Goal: Task Accomplishment & Management: Use online tool/utility

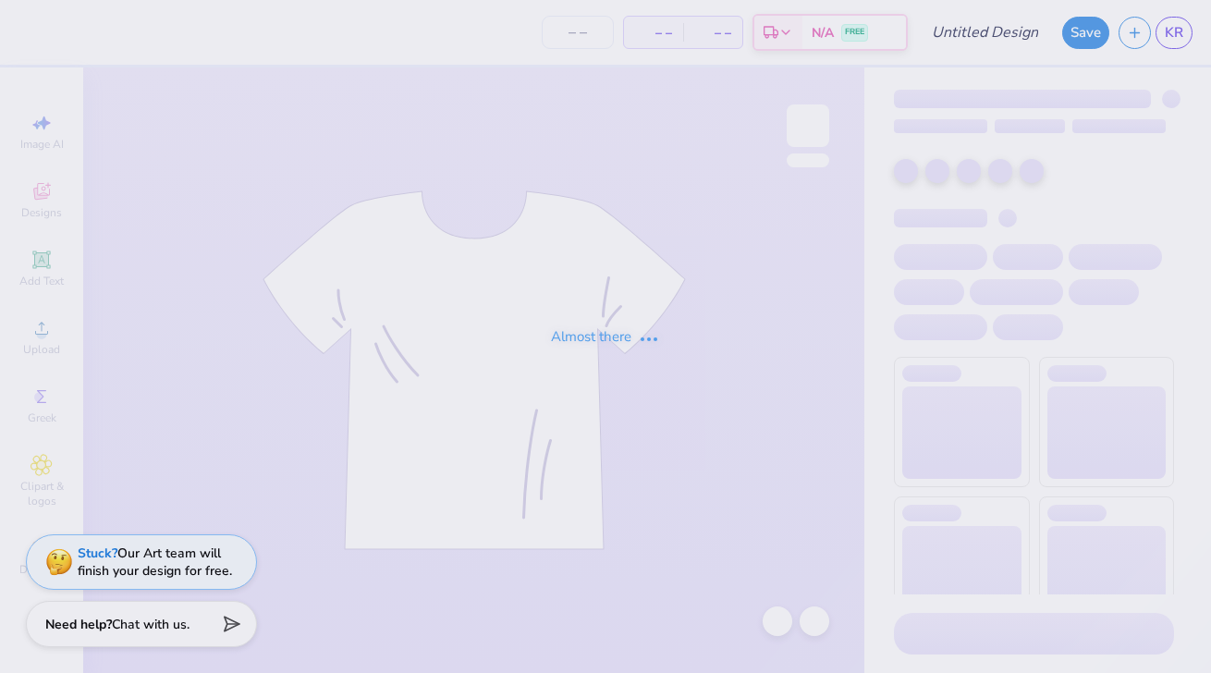
type input "parents weekend"
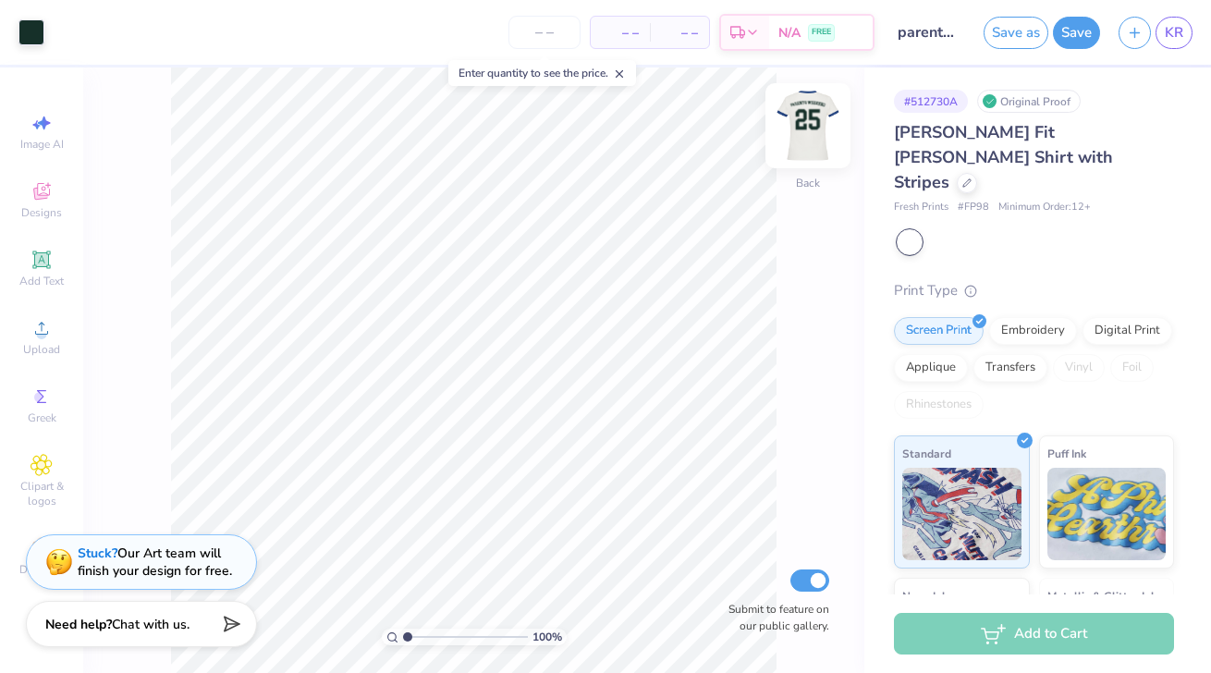
click at [808, 125] on img at bounding box center [808, 126] width 74 height 74
click at [913, 230] on div at bounding box center [910, 242] width 24 height 24
click at [962, 230] on div at bounding box center [1036, 242] width 276 height 24
click at [1023, 230] on div at bounding box center [1036, 242] width 276 height 24
click at [1068, 24] on button "Save" at bounding box center [1076, 30] width 47 height 32
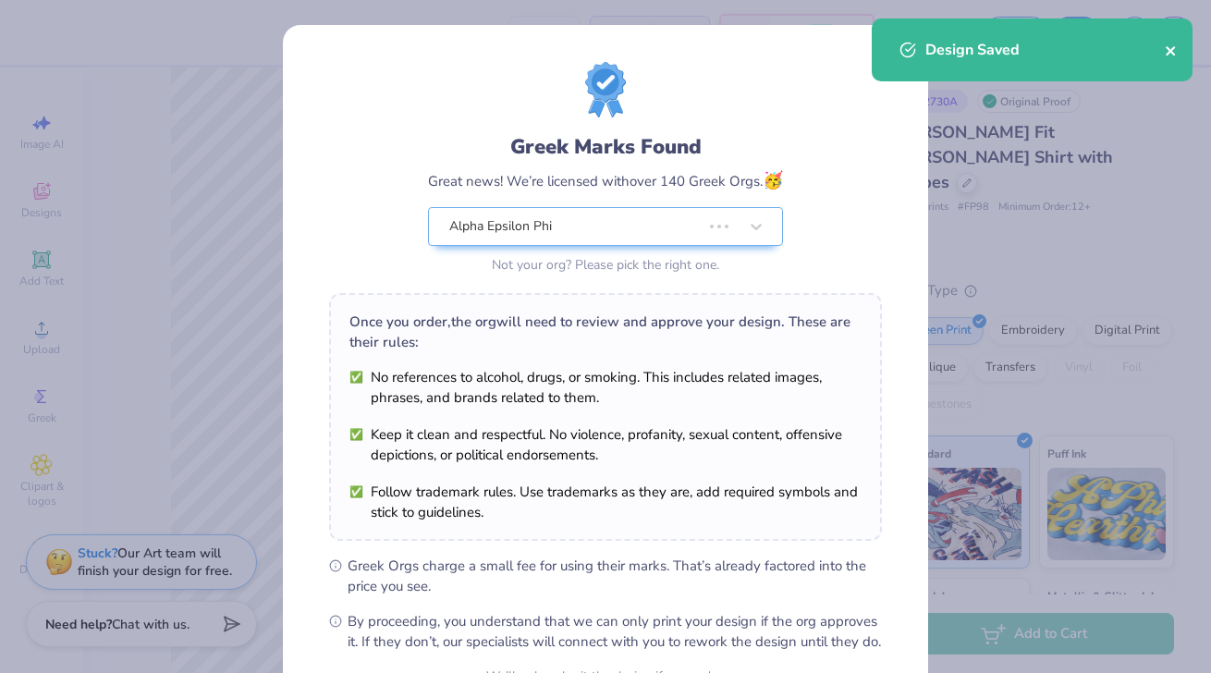
click at [1168, 59] on button "close" at bounding box center [1171, 50] width 13 height 22
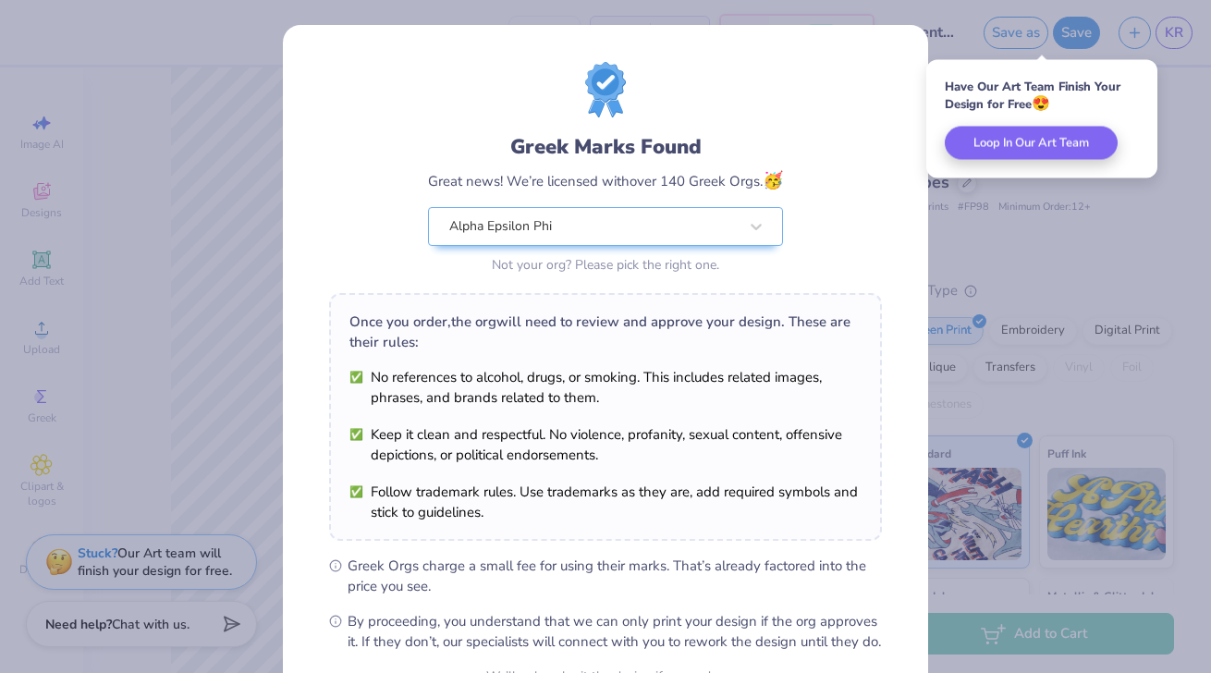
scroll to position [192, 0]
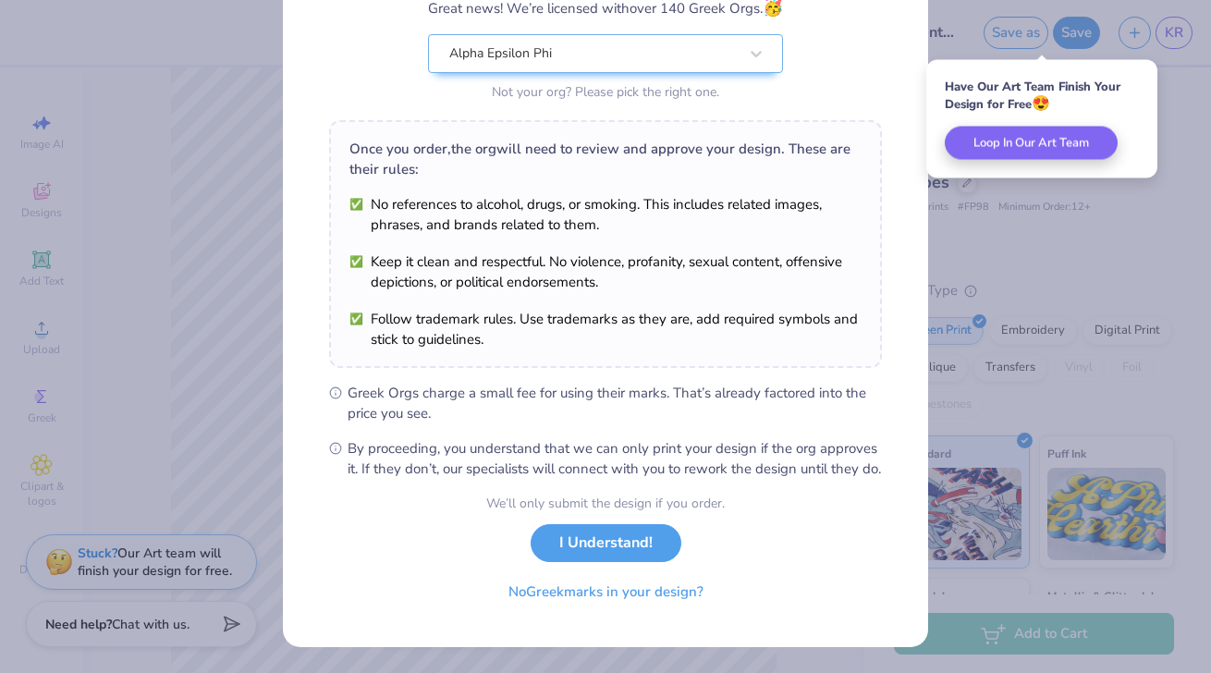
click at [644, 567] on div "We’ll only submit the design if you order. I Understand! No Greek marks in your…" at bounding box center [605, 552] width 239 height 117
click at [638, 522] on button "I Understand!" at bounding box center [606, 539] width 151 height 38
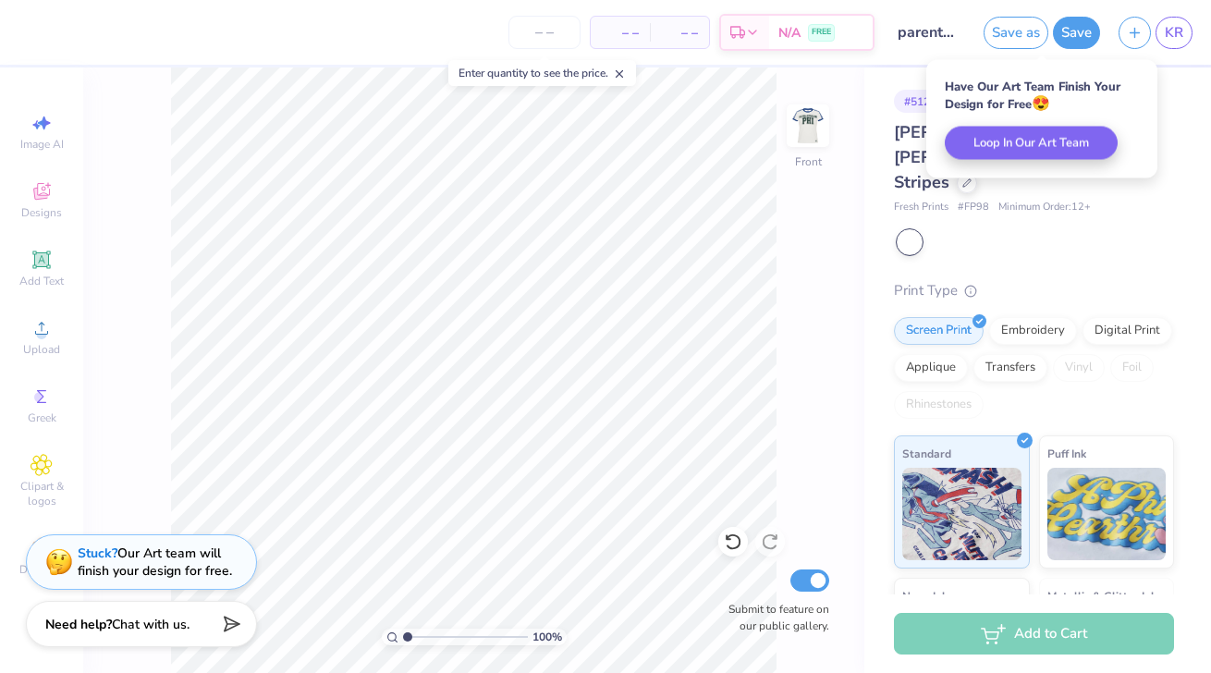
scroll to position [0, 0]
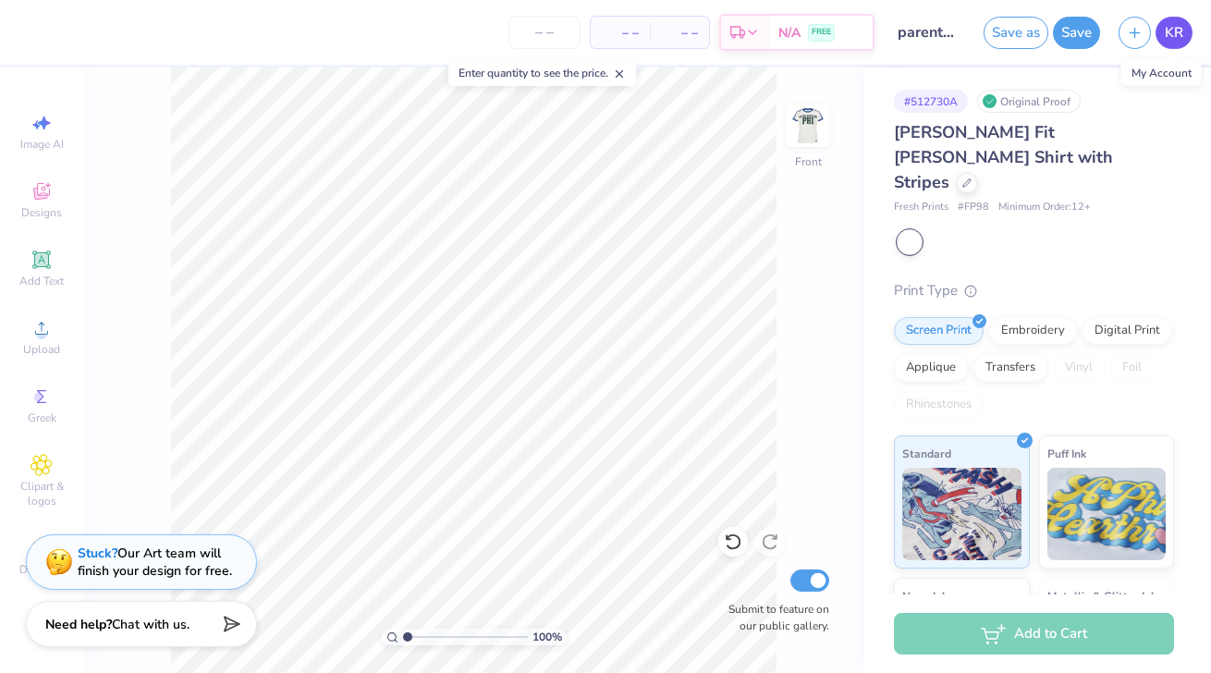
click at [1182, 37] on span "KR" at bounding box center [1174, 32] width 18 height 21
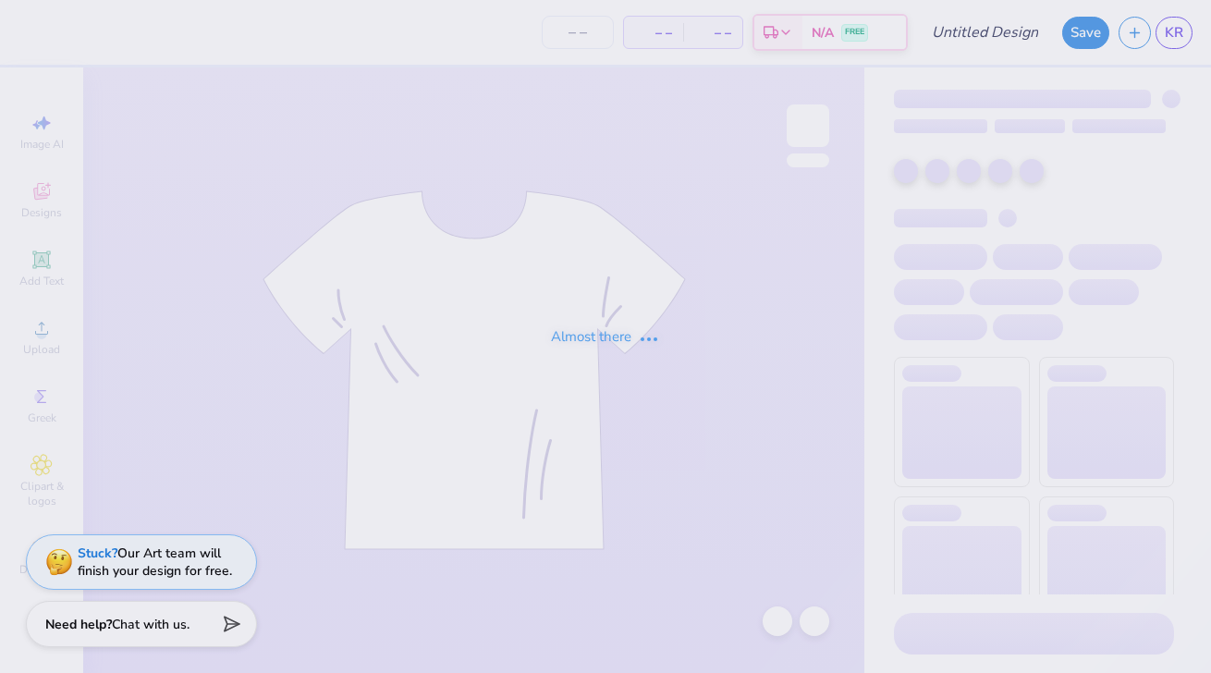
type input "parents weekend"
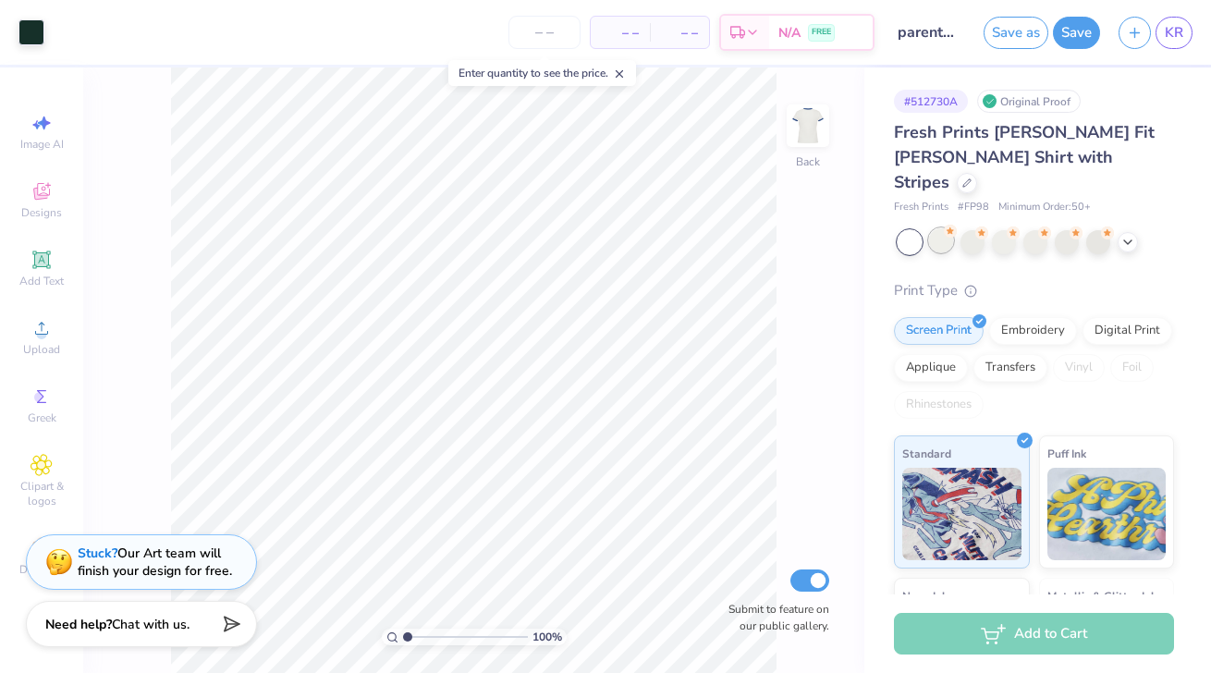
click at [946, 228] on div at bounding box center [941, 240] width 24 height 24
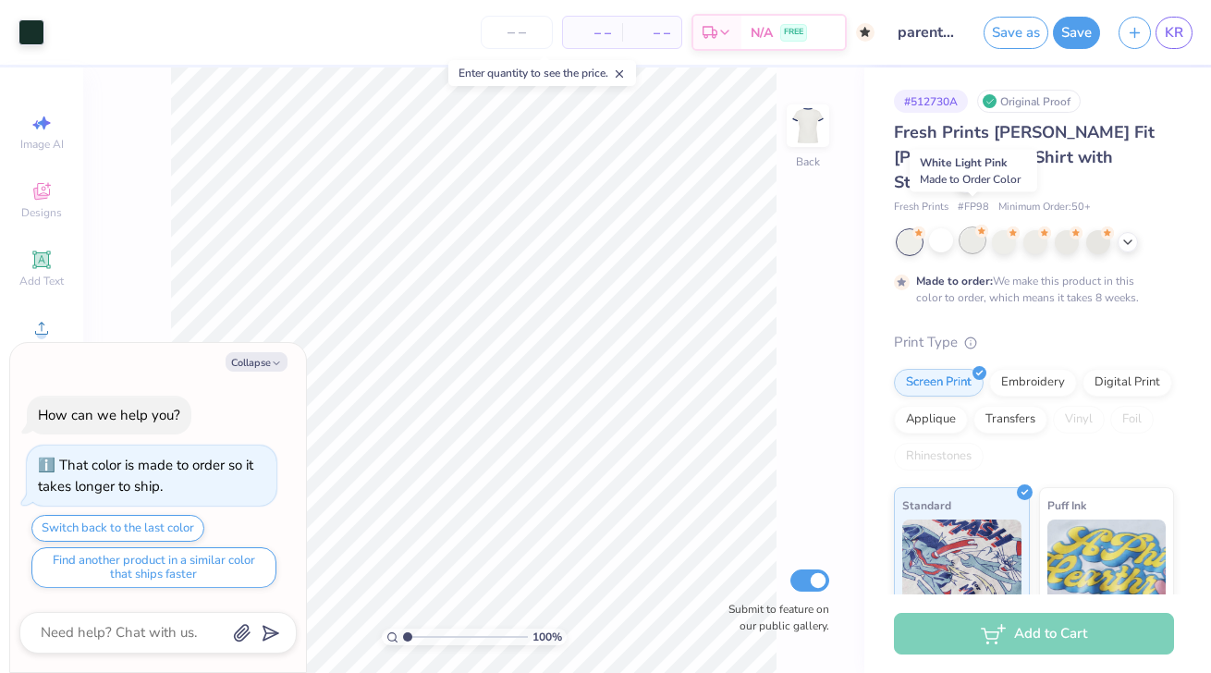
click at [968, 228] on div at bounding box center [973, 240] width 24 height 24
click at [996, 228] on div at bounding box center [1004, 240] width 24 height 24
click at [1027, 228] on div at bounding box center [1036, 240] width 24 height 24
click at [1075, 45] on button "Save" at bounding box center [1076, 30] width 47 height 32
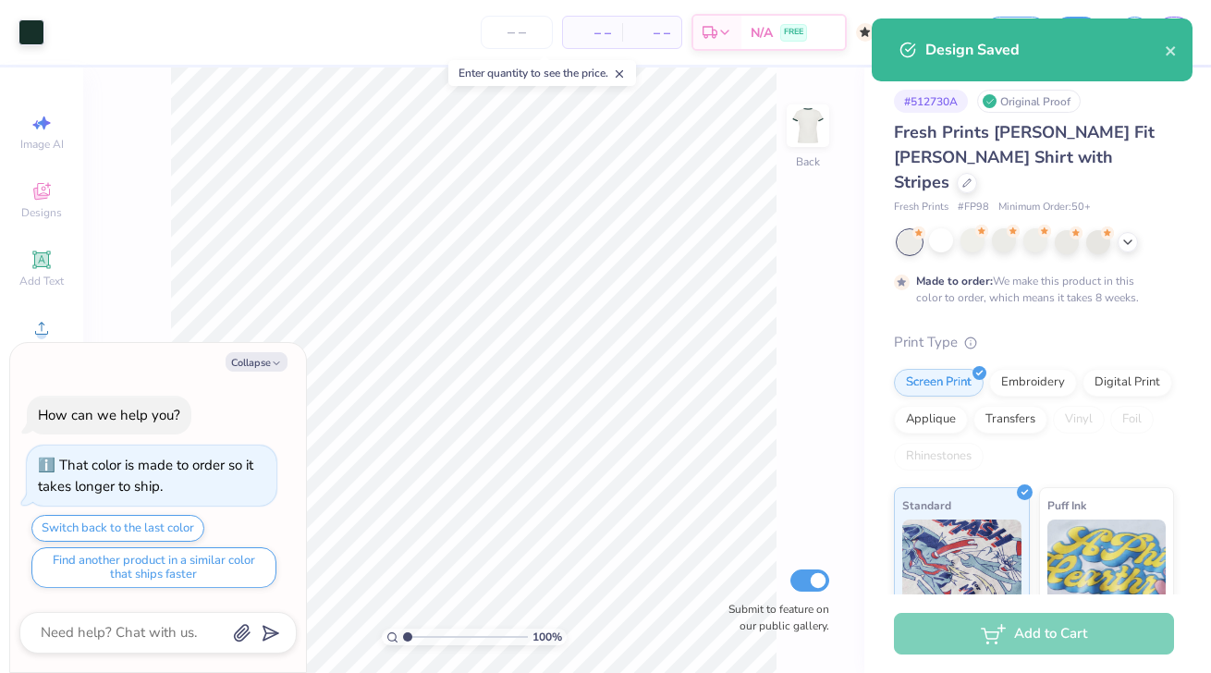
click at [1159, 46] on div "Design Saved" at bounding box center [1045, 50] width 239 height 22
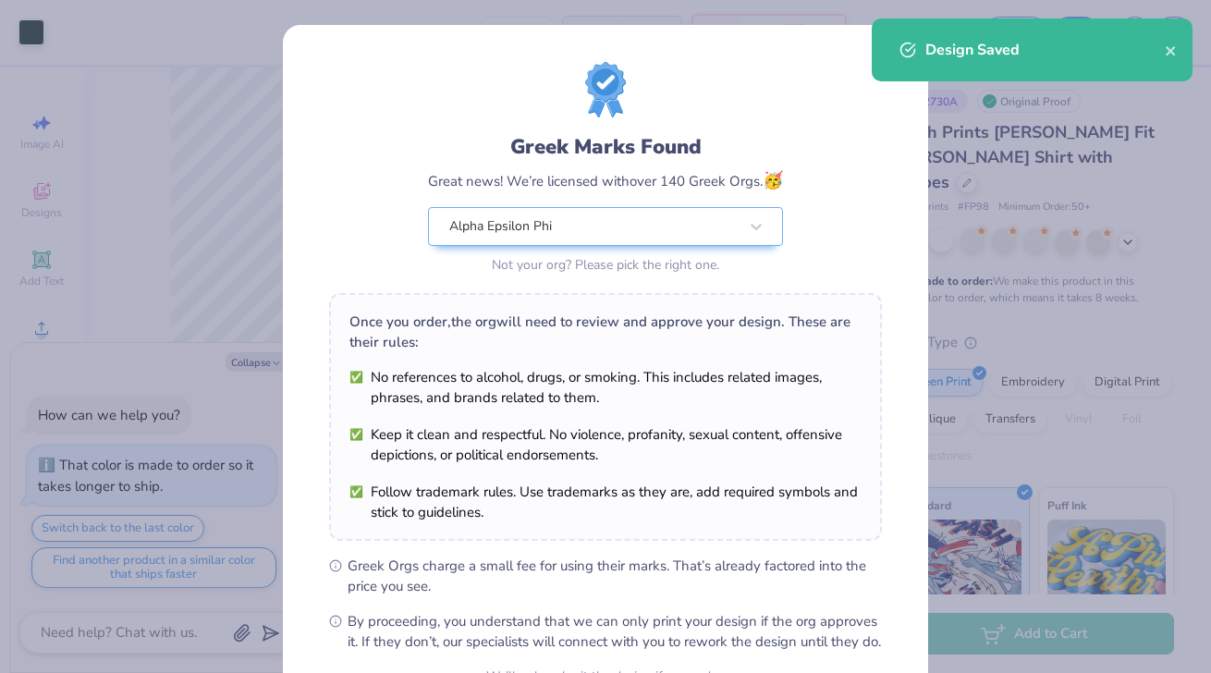
scroll to position [192, 0]
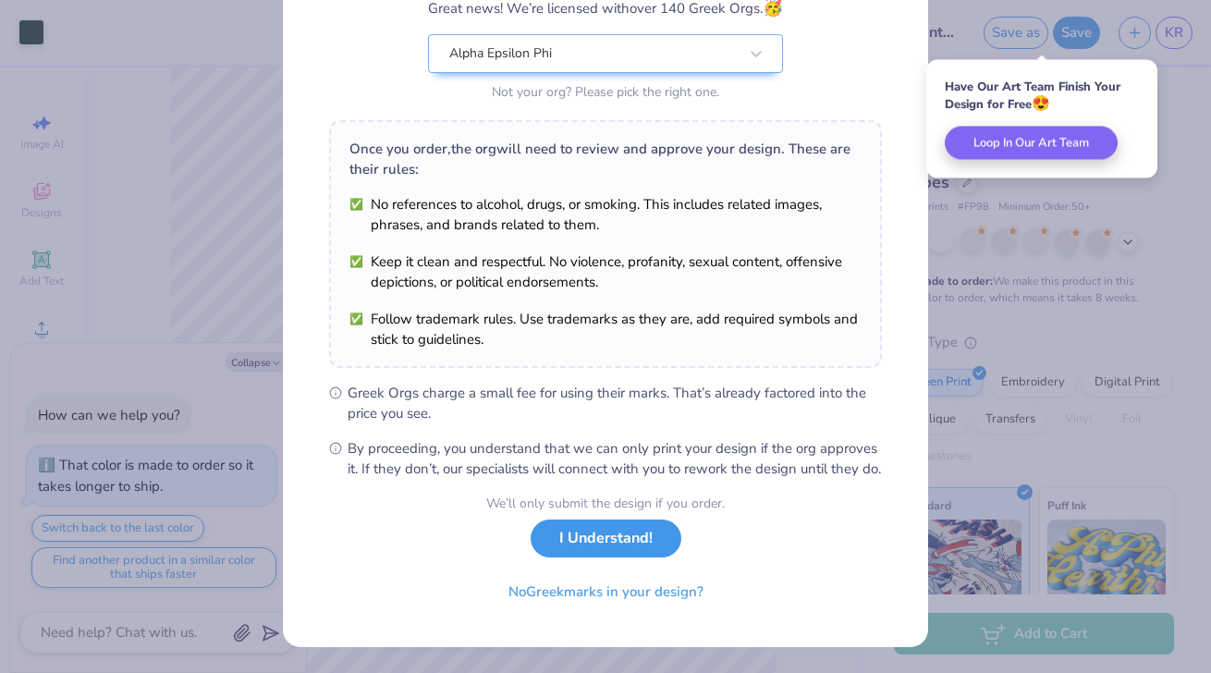
click at [583, 536] on button "I Understand!" at bounding box center [606, 539] width 151 height 38
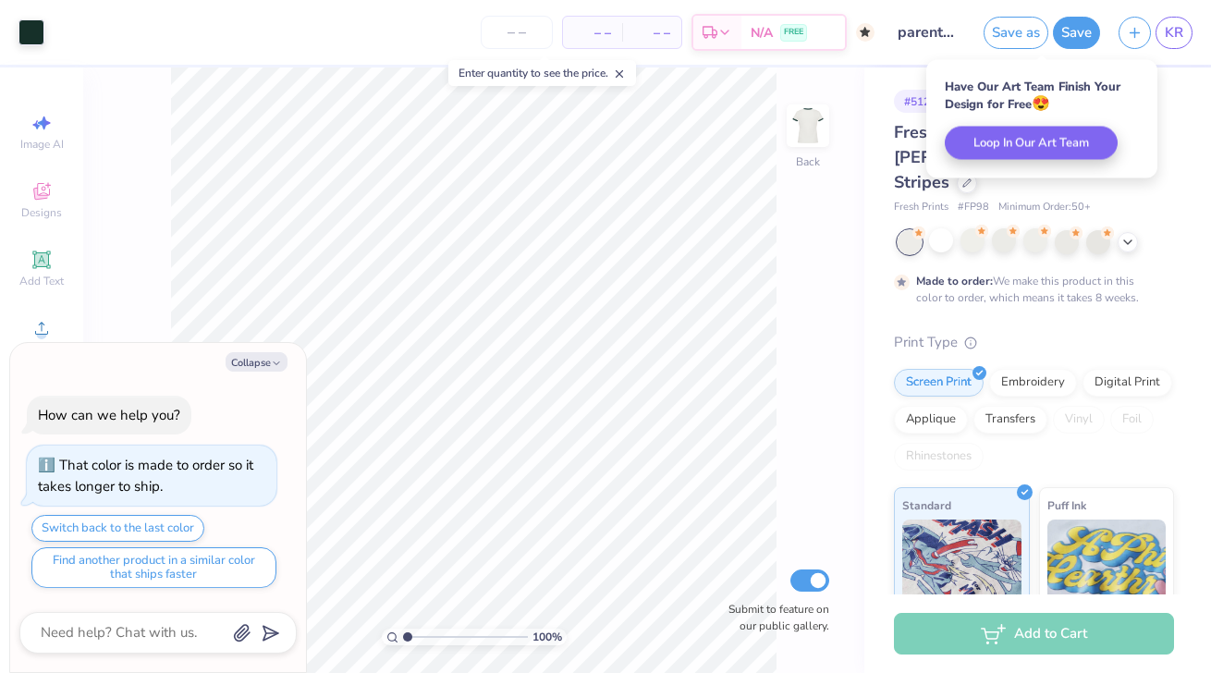
scroll to position [0, 0]
type textarea "x"
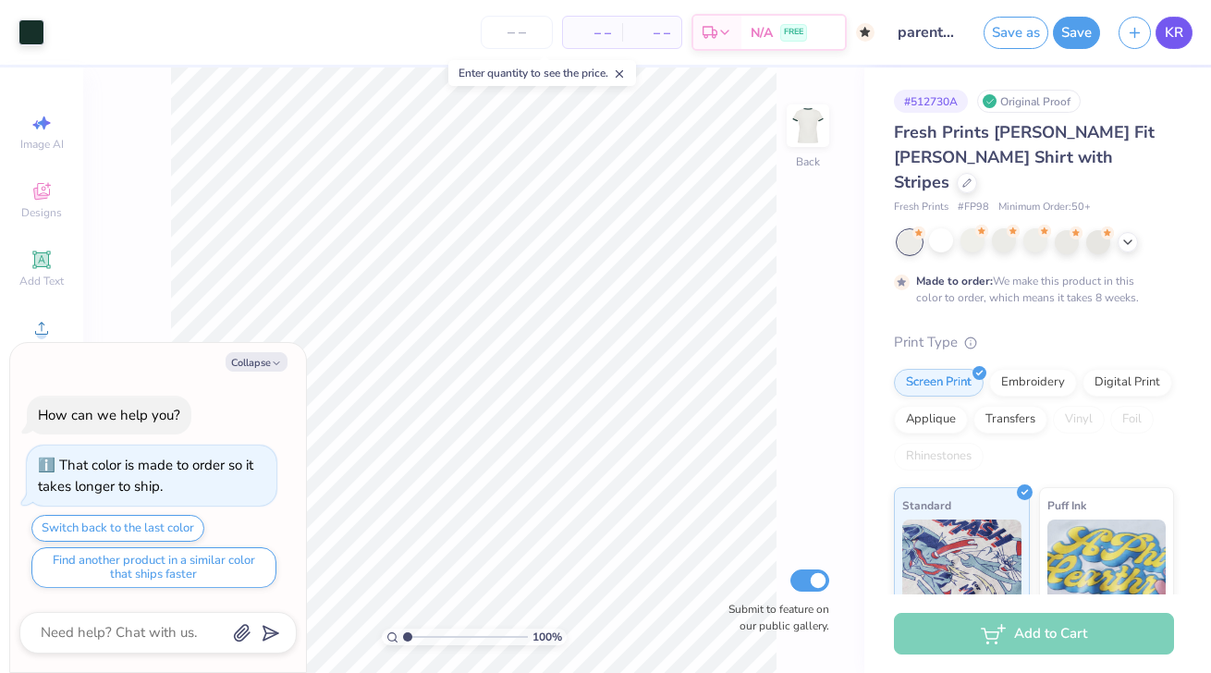
click at [1181, 36] on span "KR" at bounding box center [1174, 32] width 18 height 21
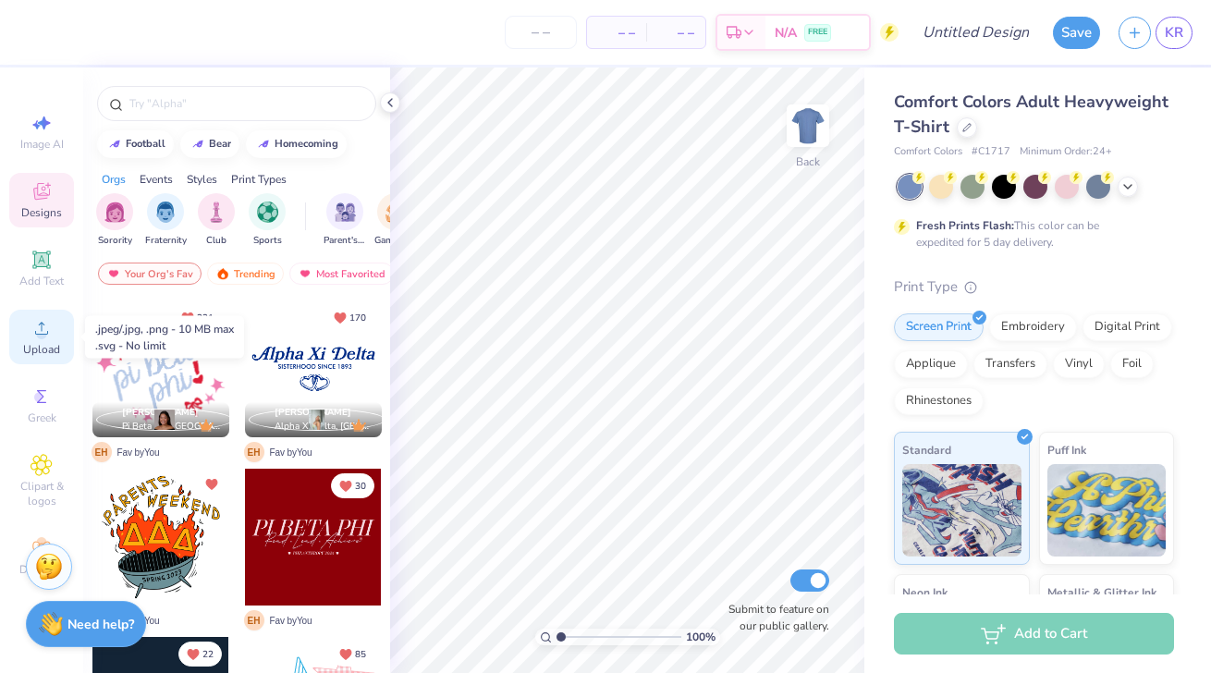
click at [30, 342] on span "Upload" at bounding box center [41, 349] width 37 height 15
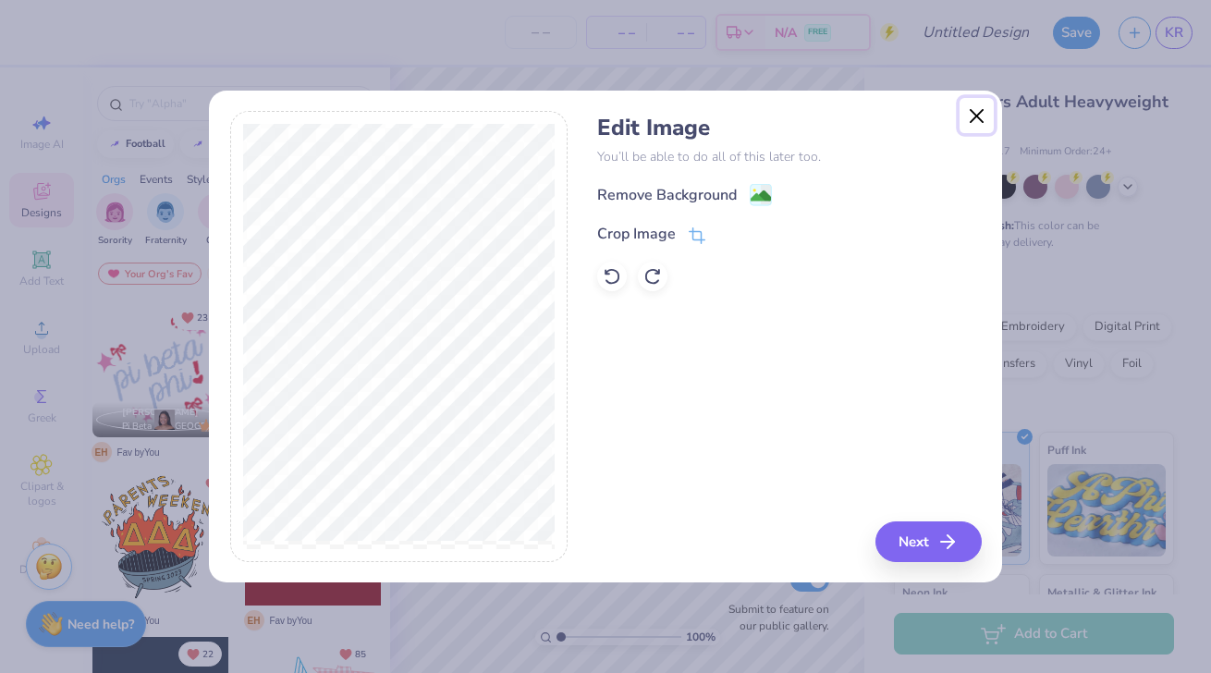
click at [969, 119] on button "Close" at bounding box center [977, 115] width 35 height 35
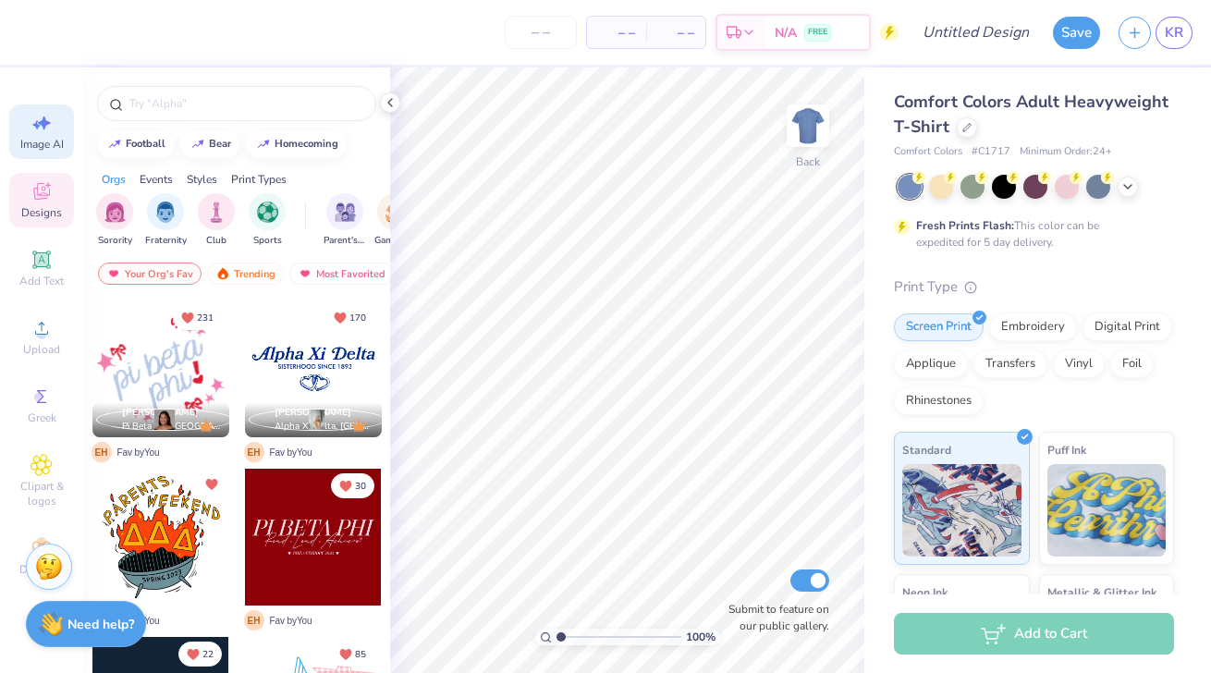
click at [52, 129] on icon at bounding box center [42, 123] width 22 height 22
select select "4"
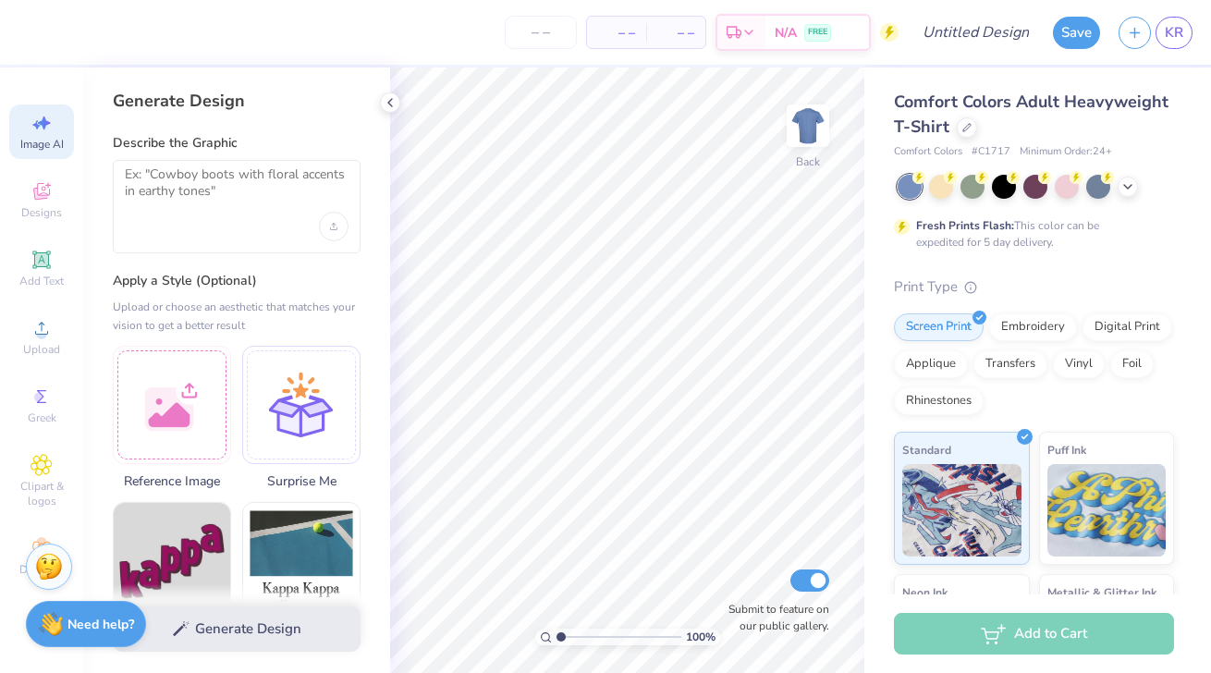
click at [222, 224] on div at bounding box center [237, 206] width 248 height 93
click at [207, 407] on div at bounding box center [172, 402] width 118 height 118
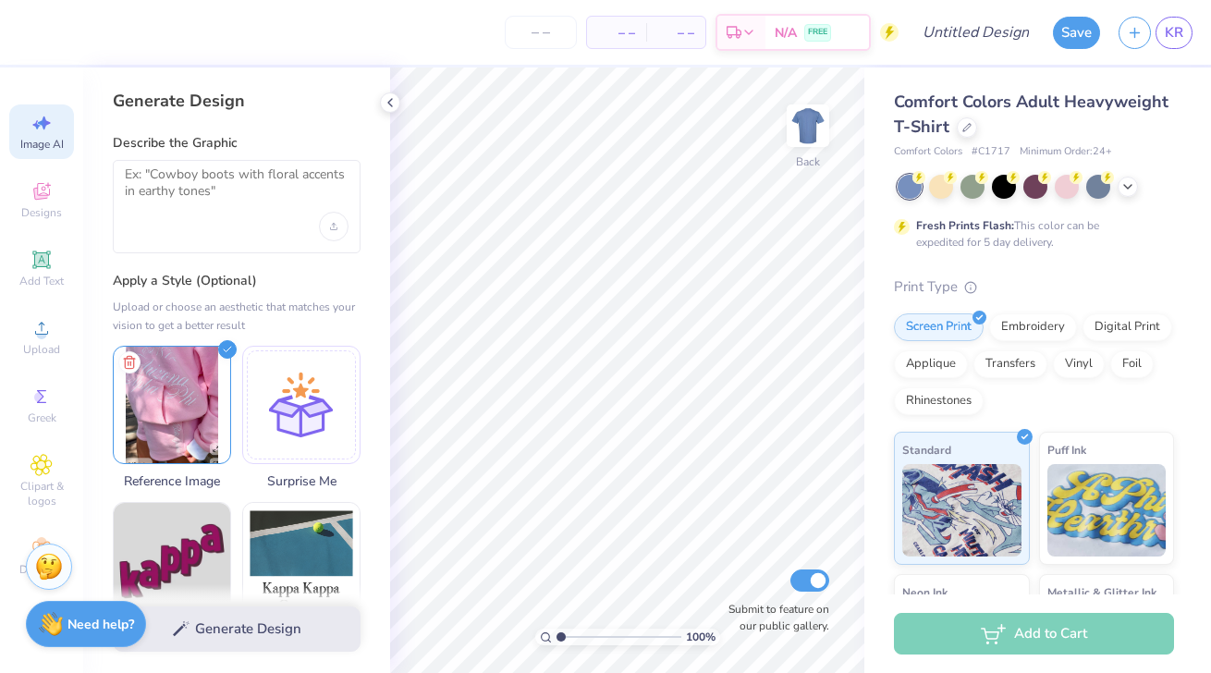
click at [215, 220] on div at bounding box center [237, 206] width 248 height 93
click at [219, 215] on div at bounding box center [237, 206] width 248 height 93
click at [212, 188] on textarea at bounding box center [237, 189] width 224 height 46
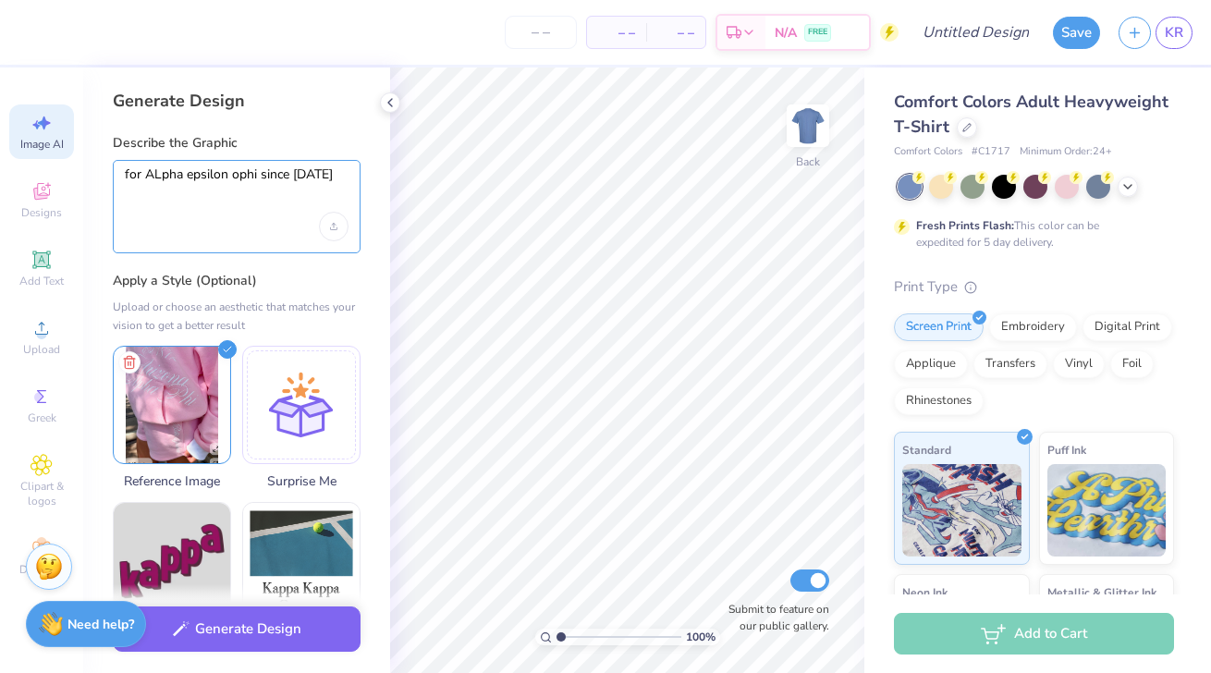
click at [244, 181] on textarea "for ALpha epsilon ophi since 1909" at bounding box center [237, 189] width 224 height 46
click at [158, 177] on textarea "for ALpha epsilon Phi since 1909" at bounding box center [237, 189] width 224 height 46
click at [188, 169] on textarea "for Alpha epsilon Phi since 1909" at bounding box center [237, 189] width 224 height 46
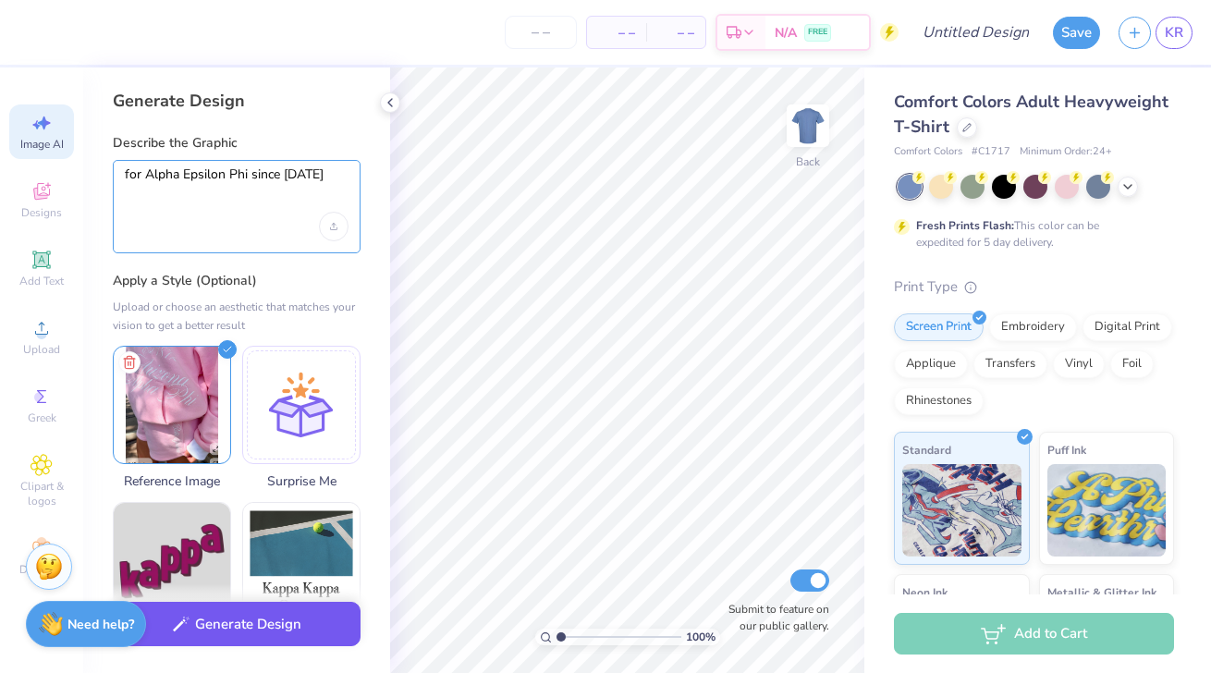
type textarea "for Alpha Epsilon Phi since 1909"
click at [288, 632] on button "Generate Design" at bounding box center [237, 624] width 248 height 45
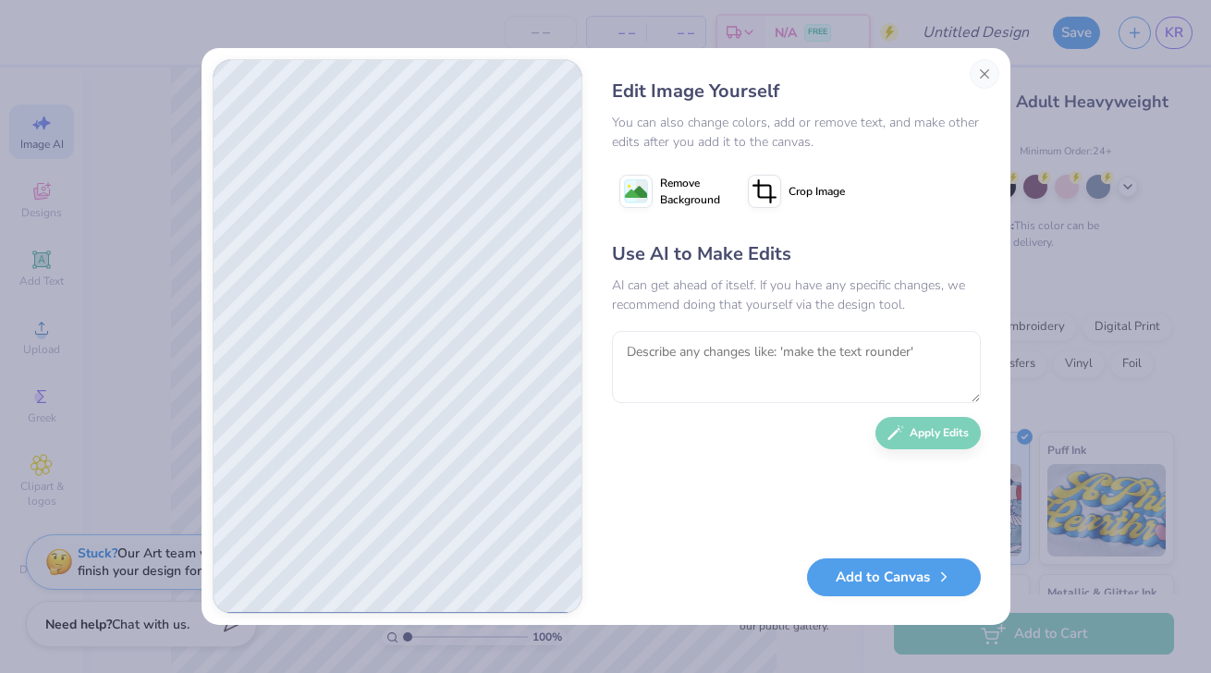
click at [976, 87] on div "Edit Image Yourself" at bounding box center [796, 92] width 369 height 28
click at [984, 78] on button "Close" at bounding box center [985, 74] width 30 height 30
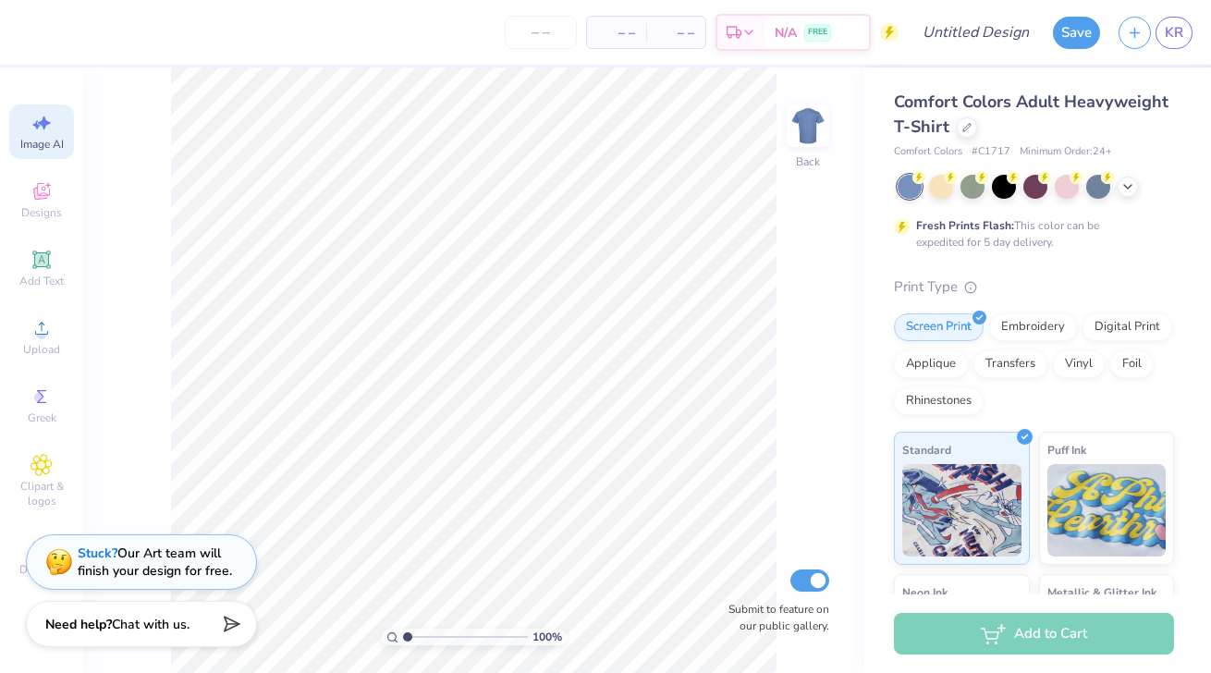
scroll to position [0, 42]
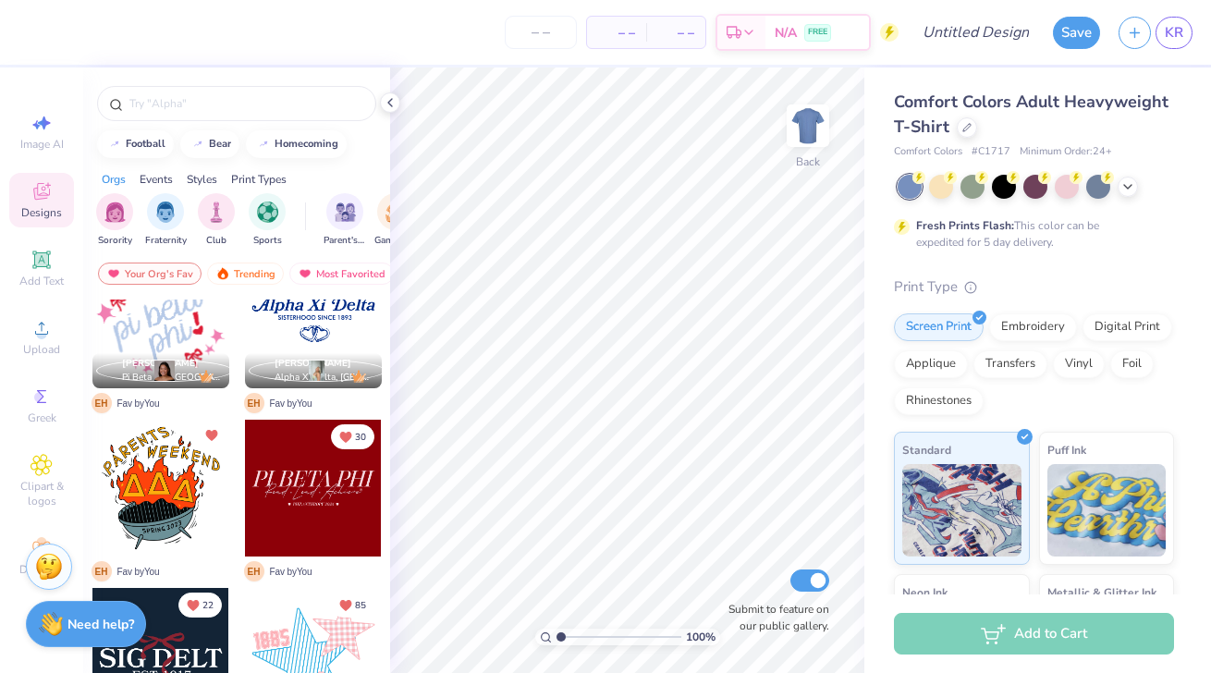
scroll to position [59, 0]
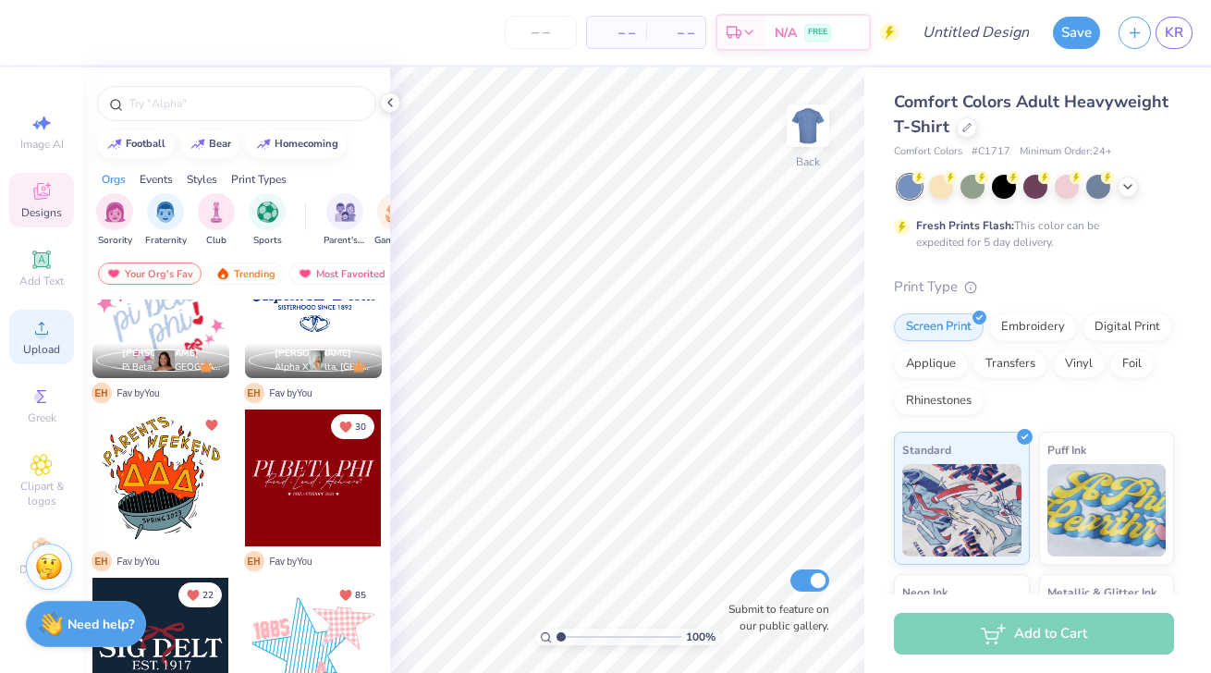
click at [59, 356] on div "Upload" at bounding box center [41, 337] width 65 height 55
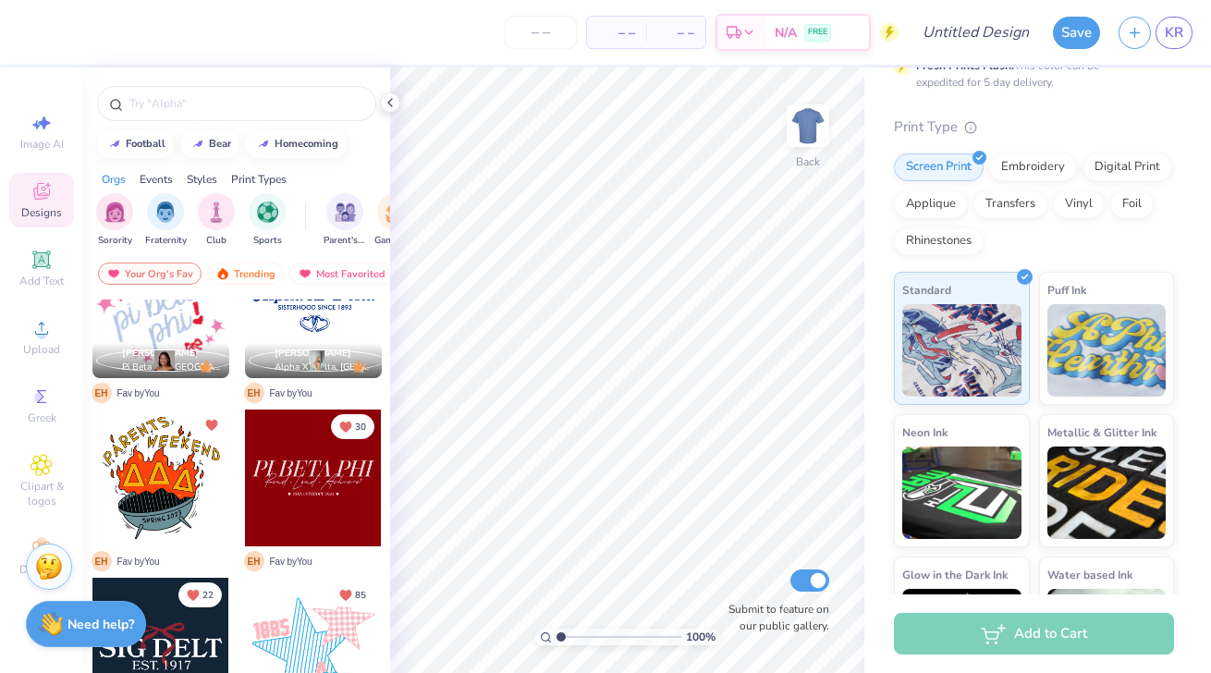
scroll to position [255, 0]
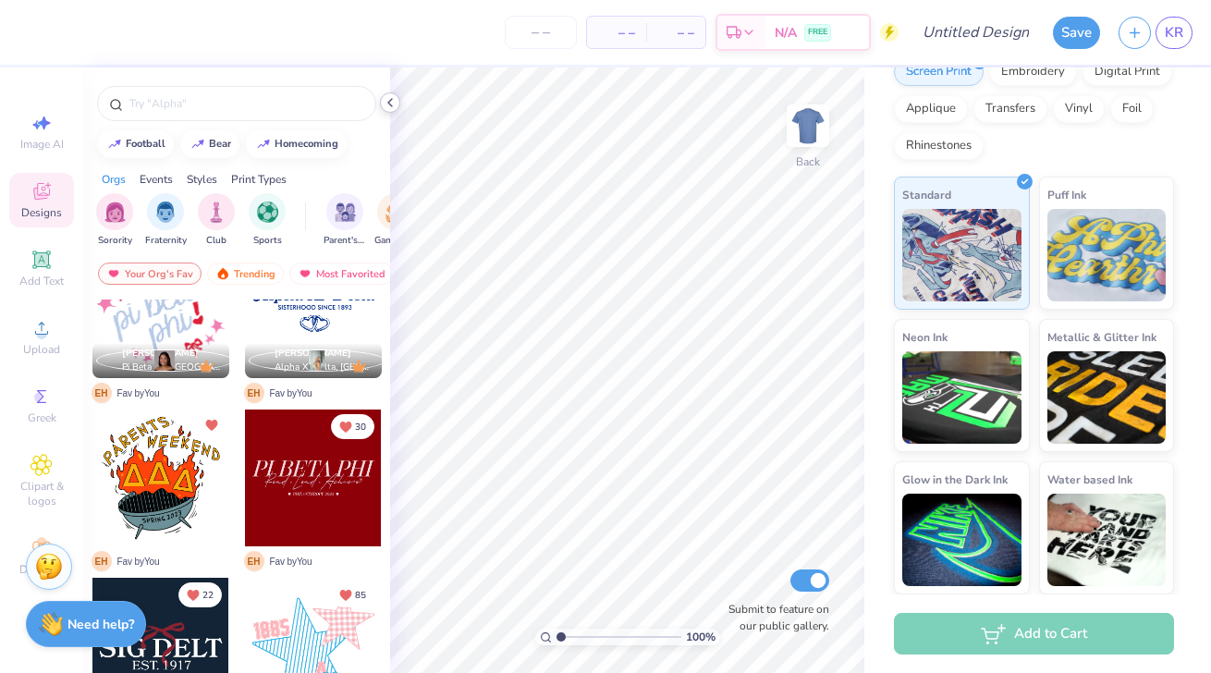
click at [387, 104] on icon at bounding box center [390, 102] width 15 height 15
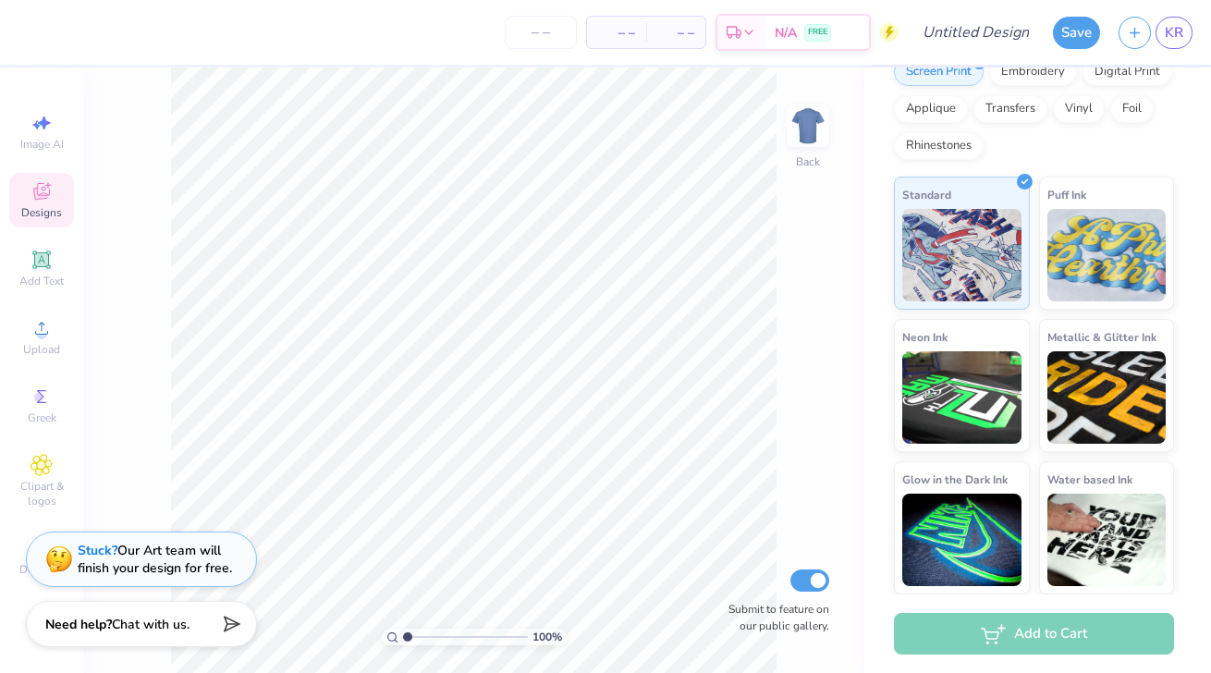
click at [212, 571] on div "Stuck? Our Art team will finish your design for free." at bounding box center [155, 559] width 154 height 35
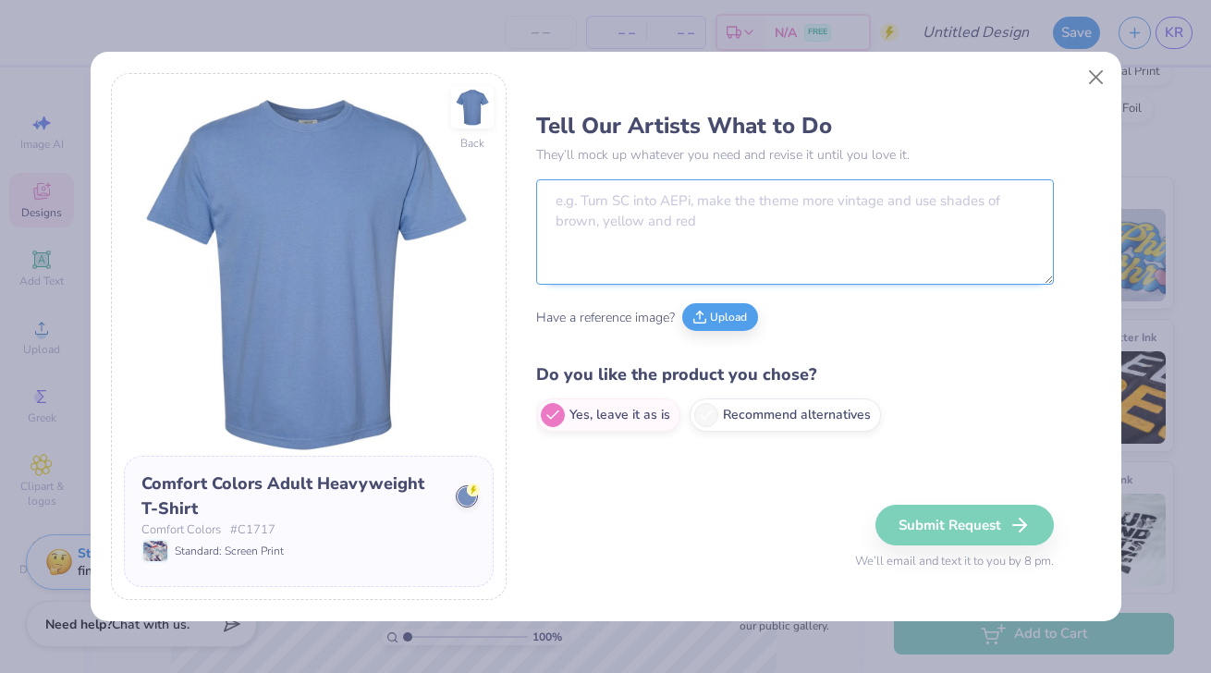
click at [684, 247] on textarea at bounding box center [795, 231] width 518 height 105
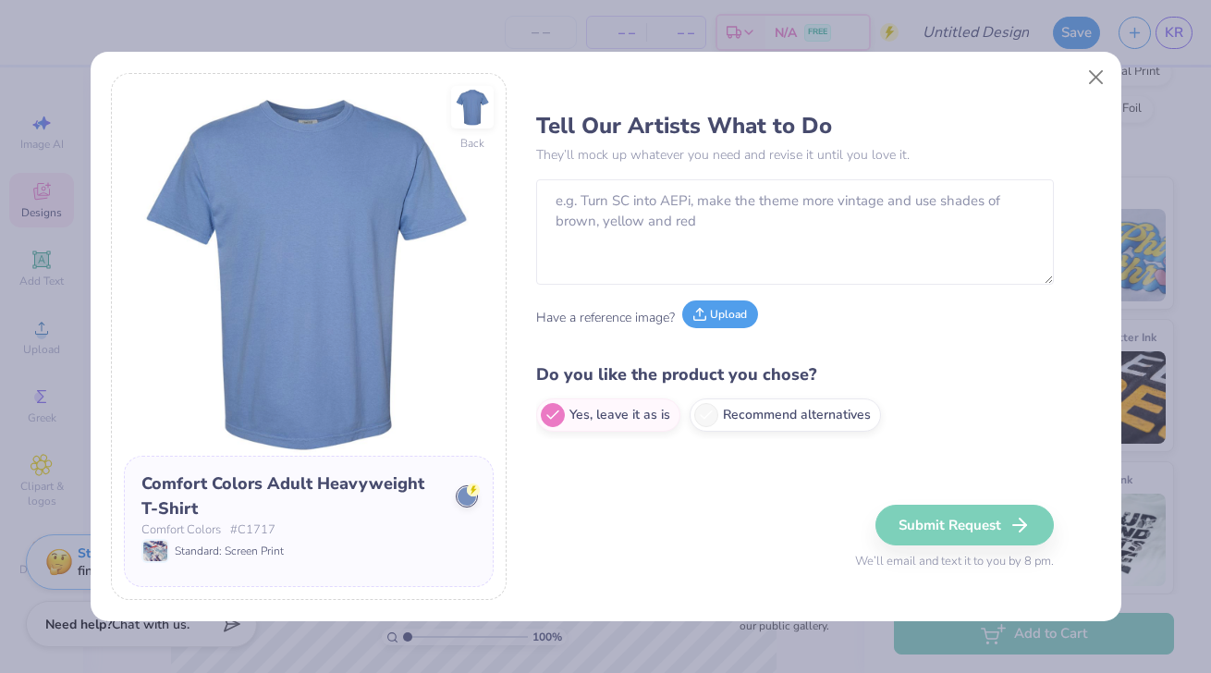
click at [730, 316] on button "Upload" at bounding box center [720, 315] width 76 height 28
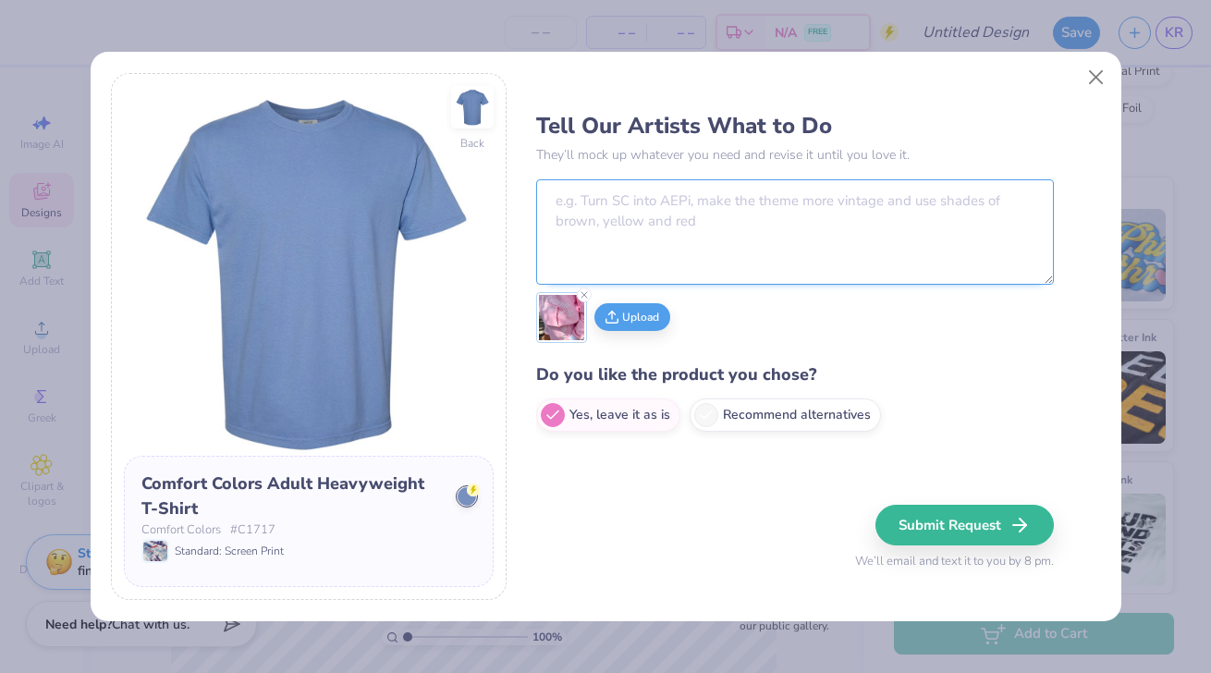
click at [735, 219] on textarea at bounding box center [795, 231] width 518 height 105
click at [906, 206] on textarea "for "Alpha Epsilon Phi" add Tucson AZ somewhere and the est" at bounding box center [795, 231] width 518 height 105
click at [913, 204] on textarea "for "Alpha Epsilon Phi" add Tucson AZ somewhere and the est" at bounding box center [795, 231] width 518 height 105
click at [937, 204] on textarea "for "Alpha Epsilon Phi" add Tucson AZ somewhere and est" at bounding box center [795, 231] width 518 height 105
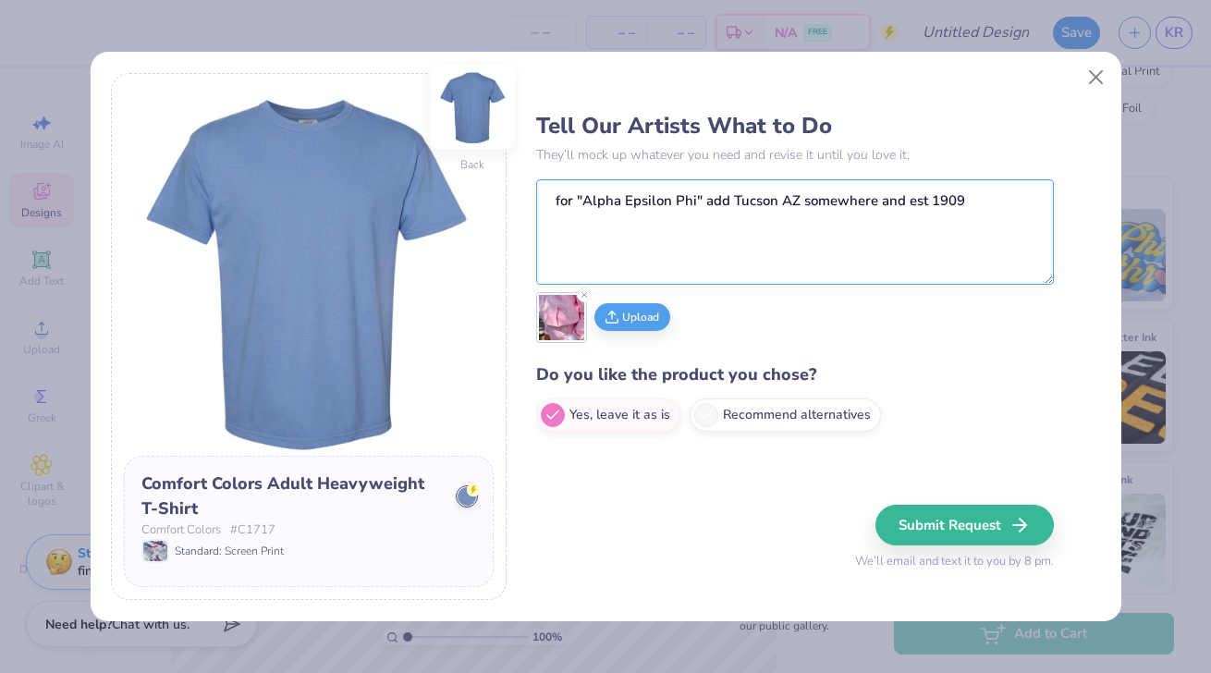
type textarea "for "Alpha Epsilon Phi" add Tucson AZ somewhere and est 1909"
click at [472, 107] on img at bounding box center [473, 107] width 74 height 74
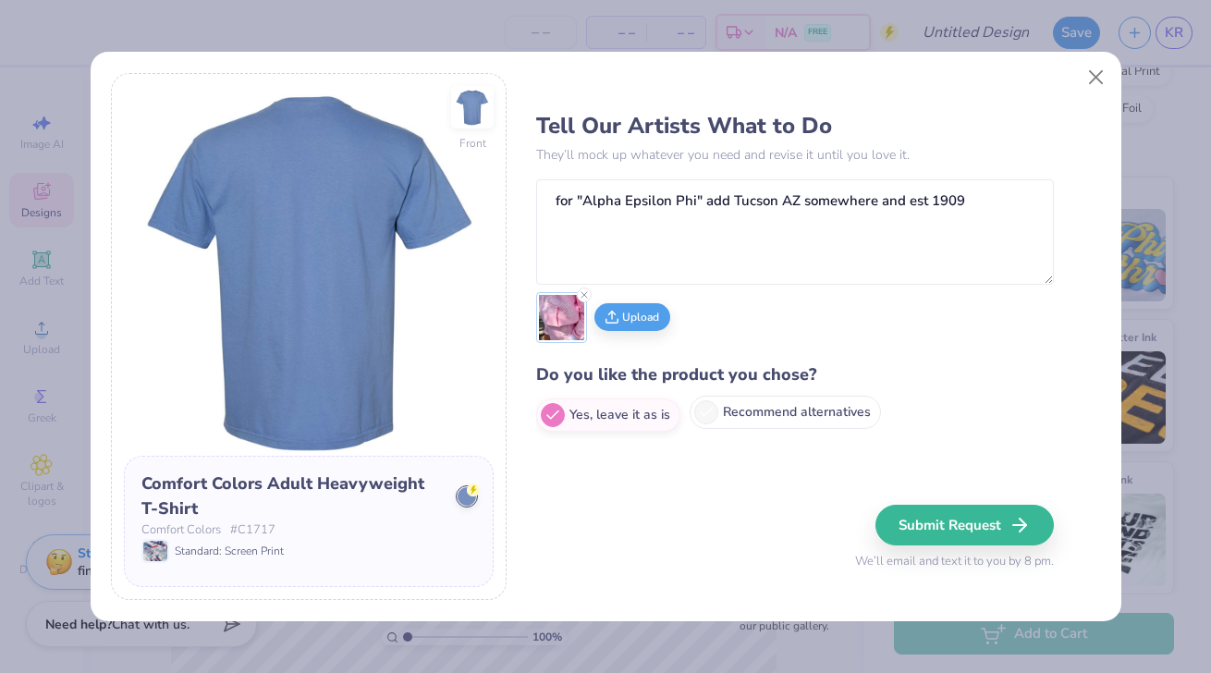
click at [865, 414] on label "Recommend alternatives" at bounding box center [785, 412] width 191 height 33
click at [548, 414] on input "Recommend alternatives" at bounding box center [542, 416] width 12 height 12
radio input "true"
click at [447, 521] on div "Comfort Colors # C1717" at bounding box center [308, 530] width 335 height 18
click at [260, 540] on div "Standard: Screen Print" at bounding box center [212, 551] width 142 height 24
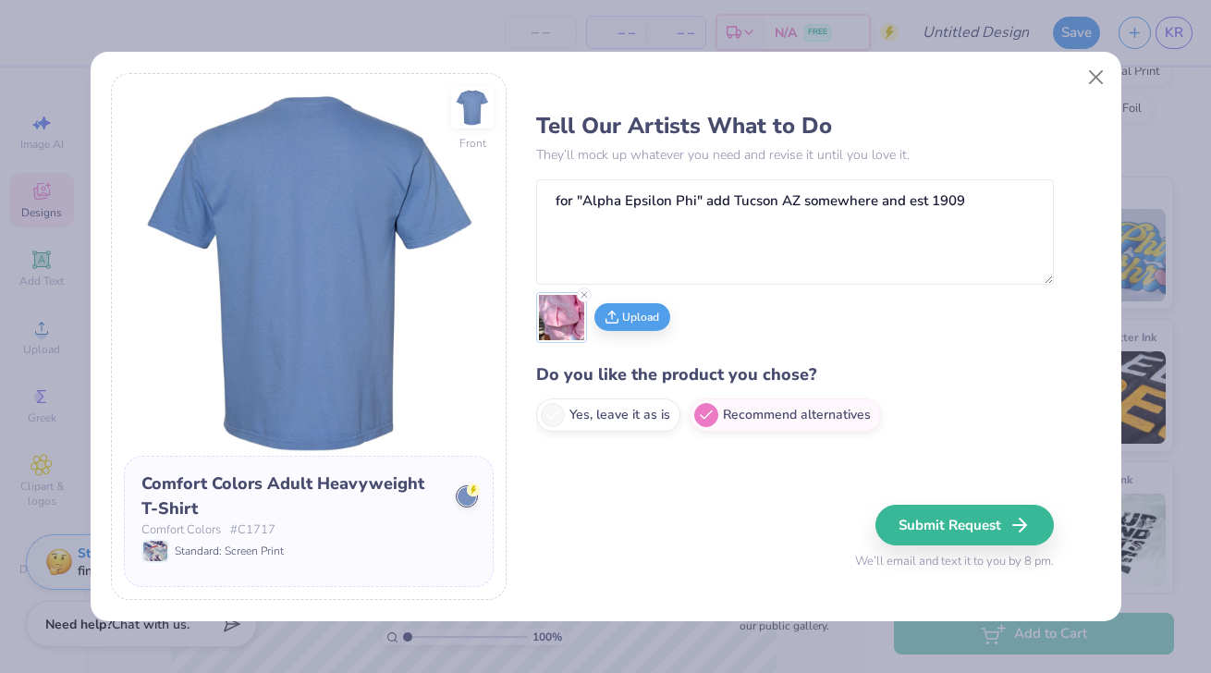
click at [447, 497] on div "Comfort Colors Adult Heavyweight T-Shirt" at bounding box center [308, 497] width 335 height 50
click at [455, 482] on div "Comfort Colors Adult Heavyweight T-Shirt" at bounding box center [308, 497] width 335 height 50
click at [459, 485] on div "Comfort Colors Adult Heavyweight T-Shirt" at bounding box center [308, 497] width 335 height 50
click at [461, 492] on div at bounding box center [467, 496] width 18 height 18
click at [468, 503] on div at bounding box center [467, 496] width 18 height 18
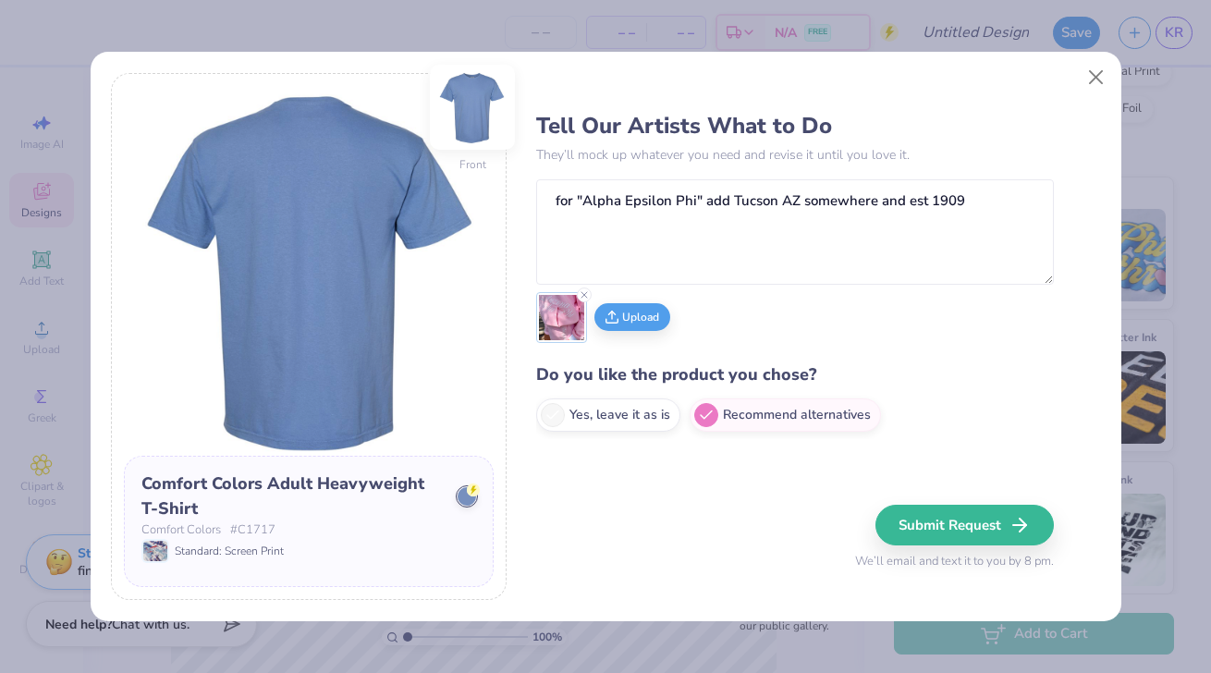
click at [461, 116] on img at bounding box center [473, 107] width 74 height 74
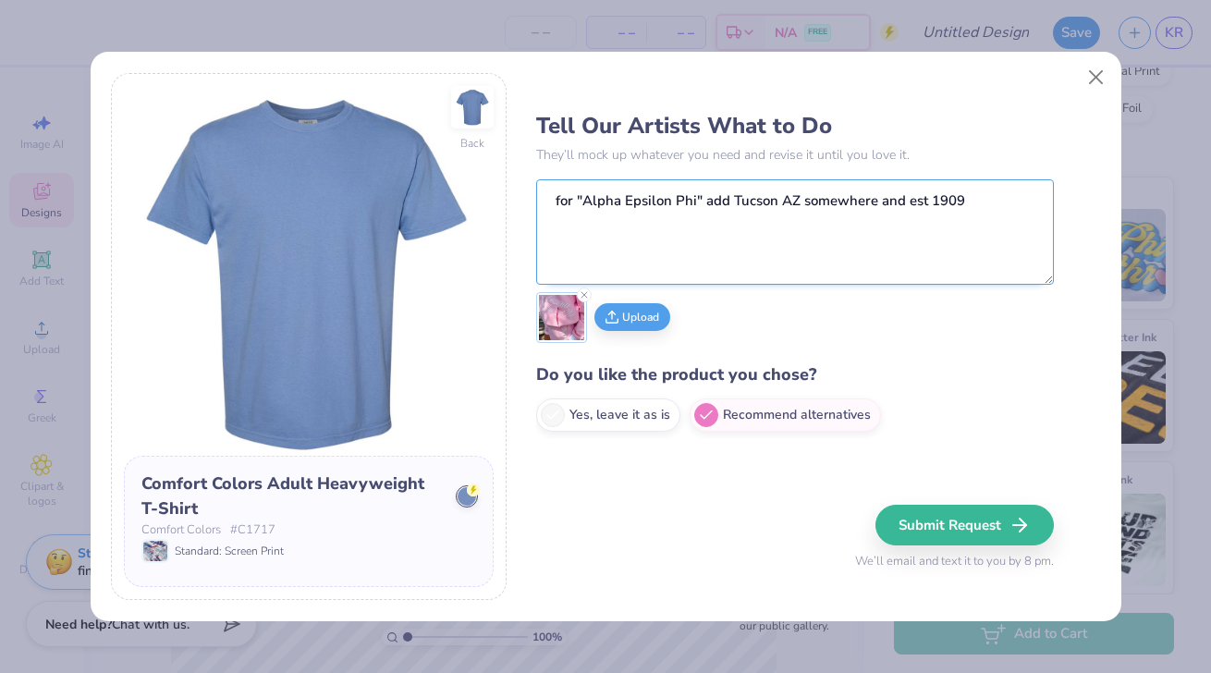
click at [1007, 239] on textarea "for "Alpha Epsilon Phi" add Tucson AZ somewhere and est 1909" at bounding box center [795, 231] width 518 height 105
type textarea "for "Alpha Epsilon Phi" add Tucson AZ somewhere and est 1909 for a sweat suit s…"
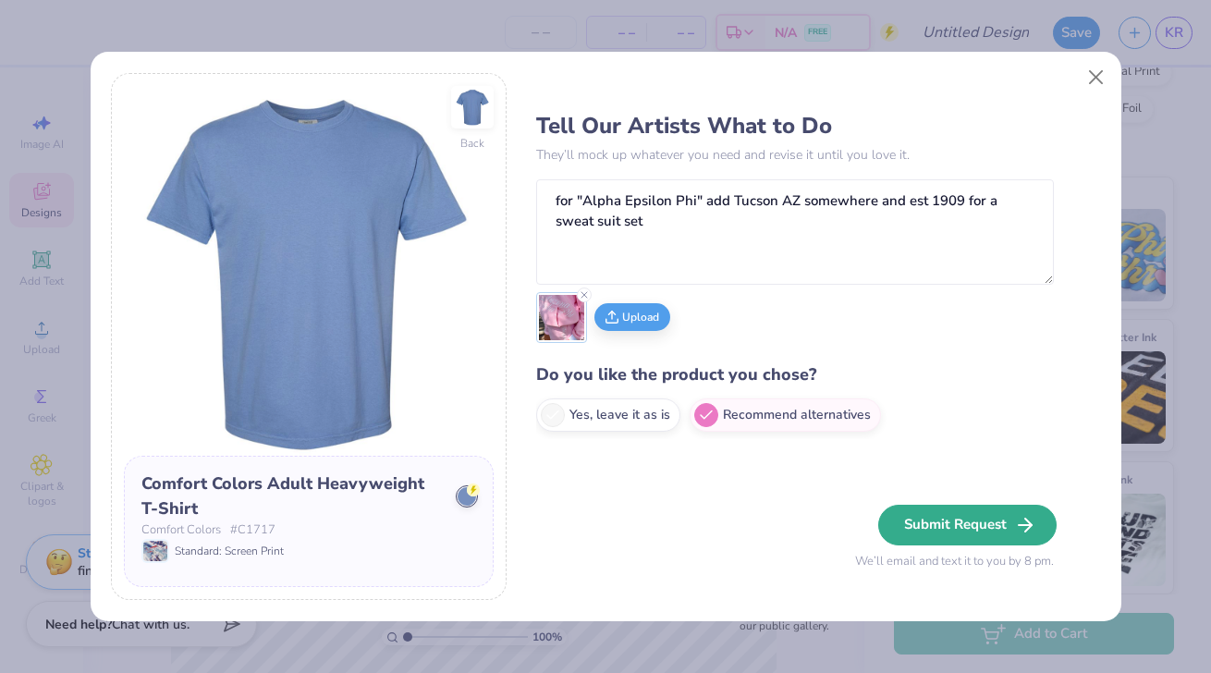
click at [995, 534] on button "Submit Request" at bounding box center [967, 525] width 178 height 41
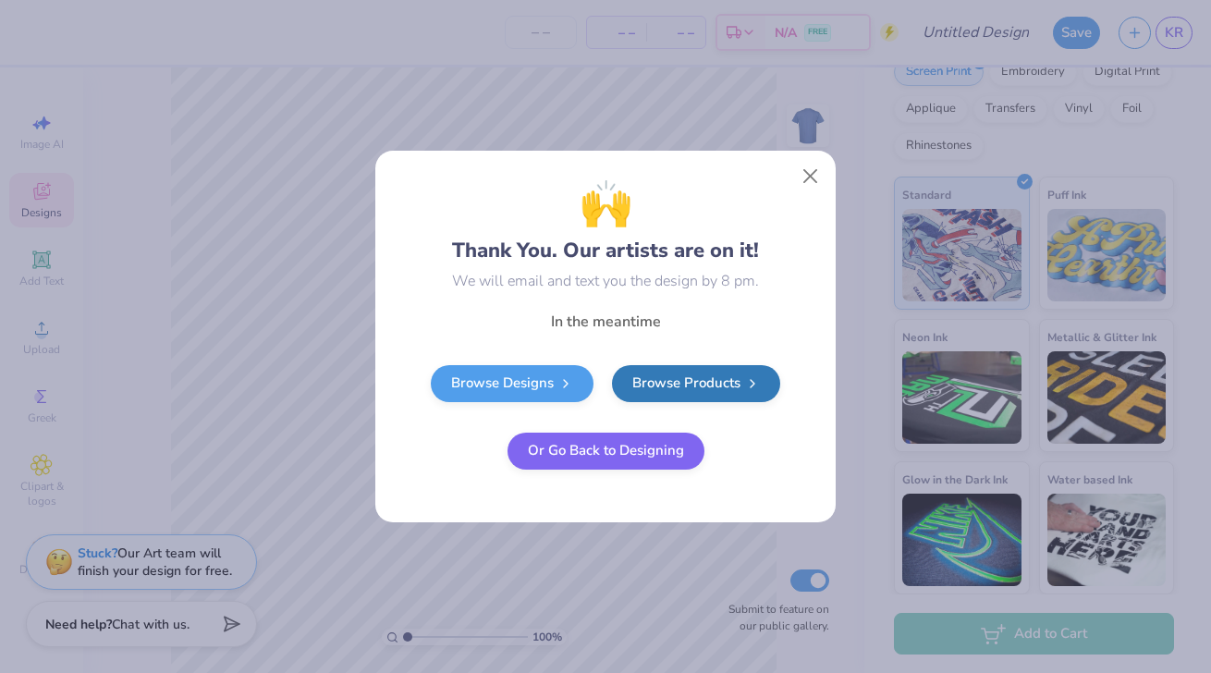
radio input "true"
click at [816, 179] on button "Close" at bounding box center [810, 176] width 35 height 35
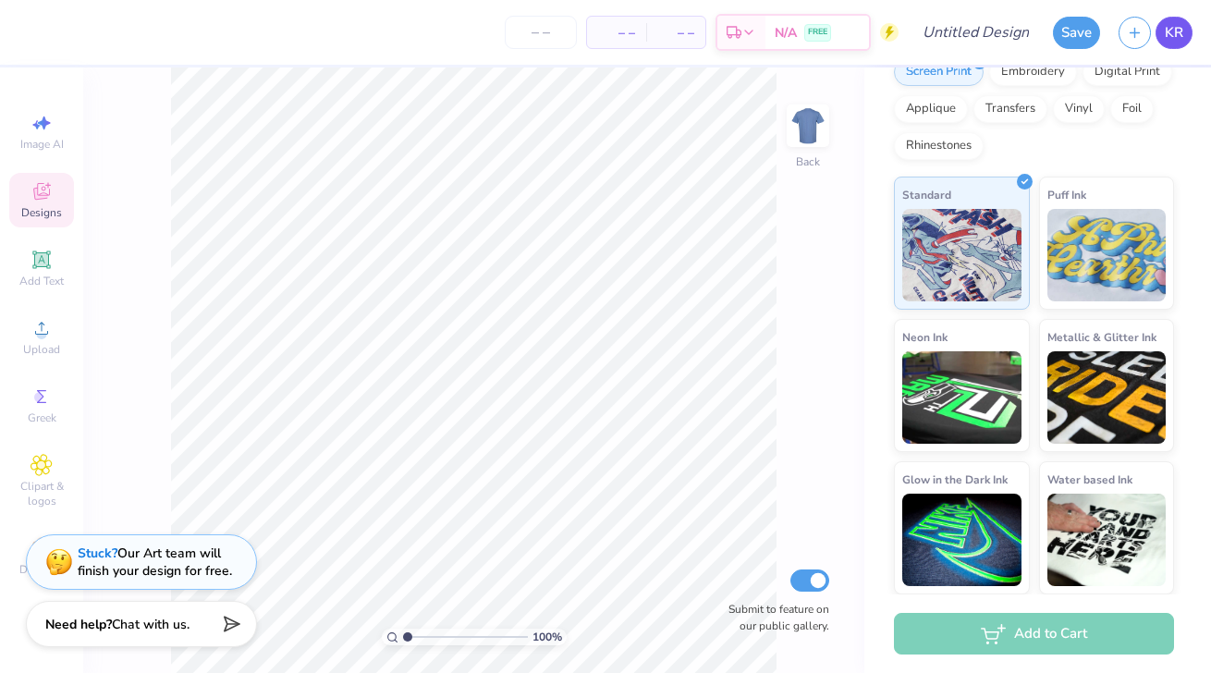
click at [1180, 44] on link "KR" at bounding box center [1174, 33] width 37 height 32
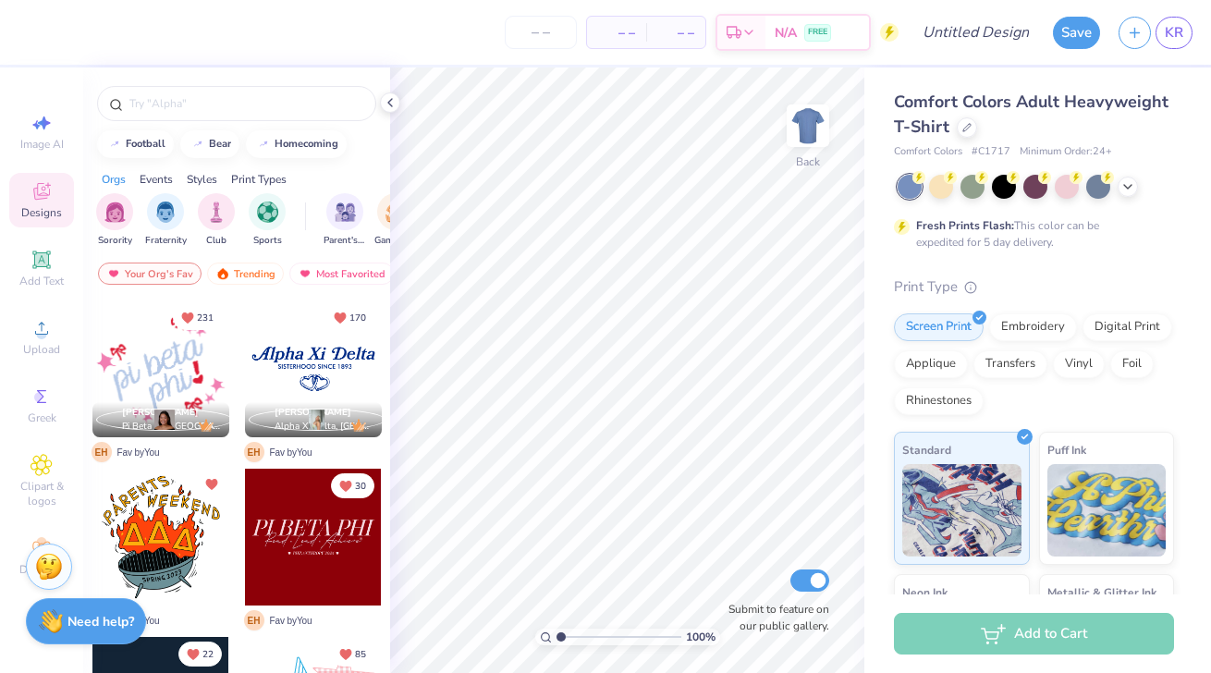
click at [83, 619] on strong "Need help?" at bounding box center [100, 622] width 67 height 18
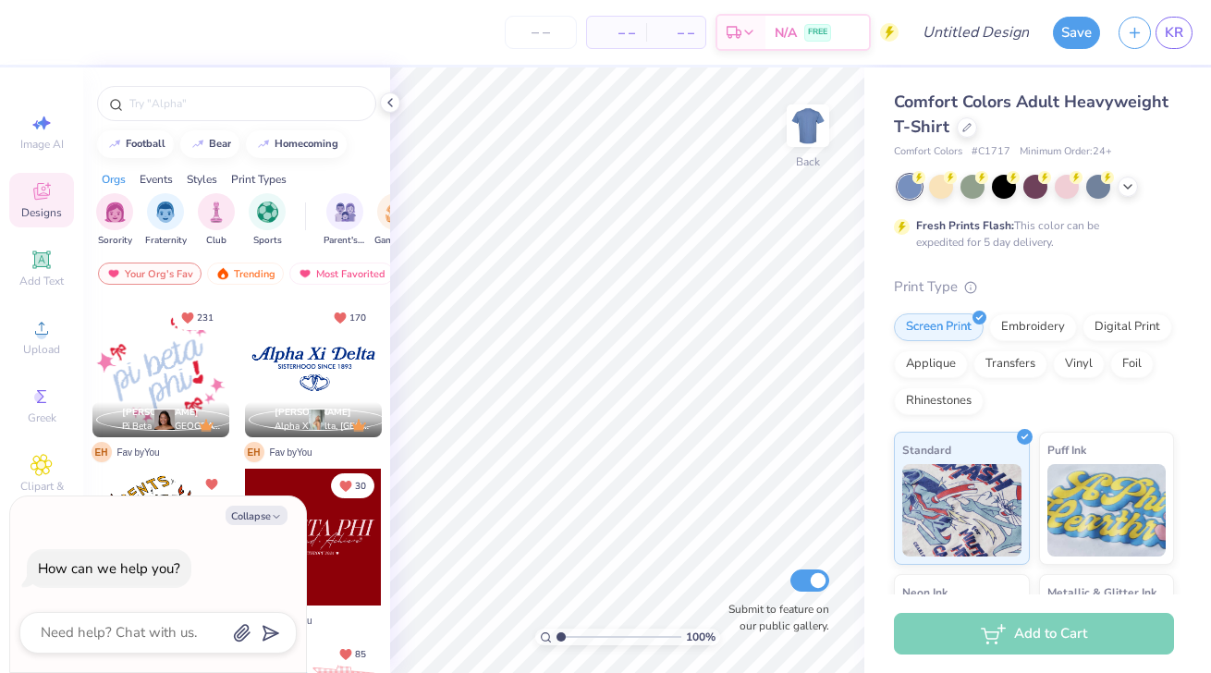
click at [252, 500] on div "Collapse How can we help you?" at bounding box center [158, 585] width 296 height 177
click at [252, 530] on div "Collapse How can we help you?" at bounding box center [158, 585] width 296 height 177
click at [252, 523] on button "Collapse" at bounding box center [257, 515] width 62 height 19
type textarea "x"
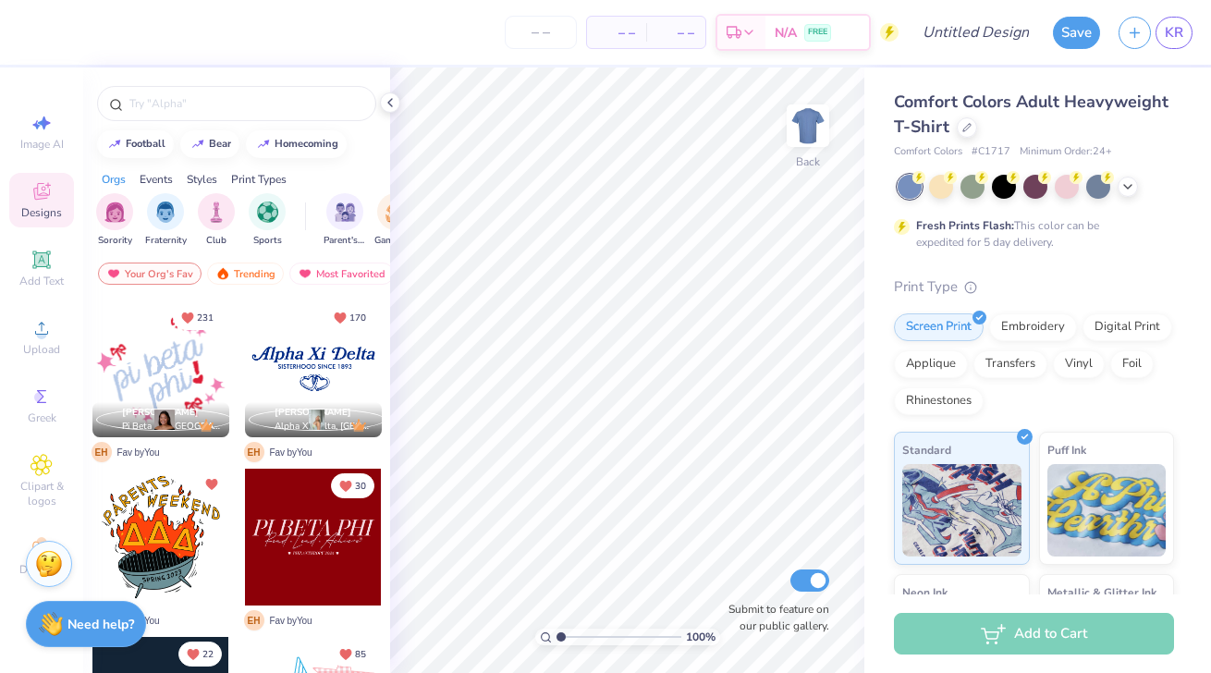
click at [55, 579] on div "Stuck? Our Art team will finish your design for free." at bounding box center [49, 564] width 46 height 46
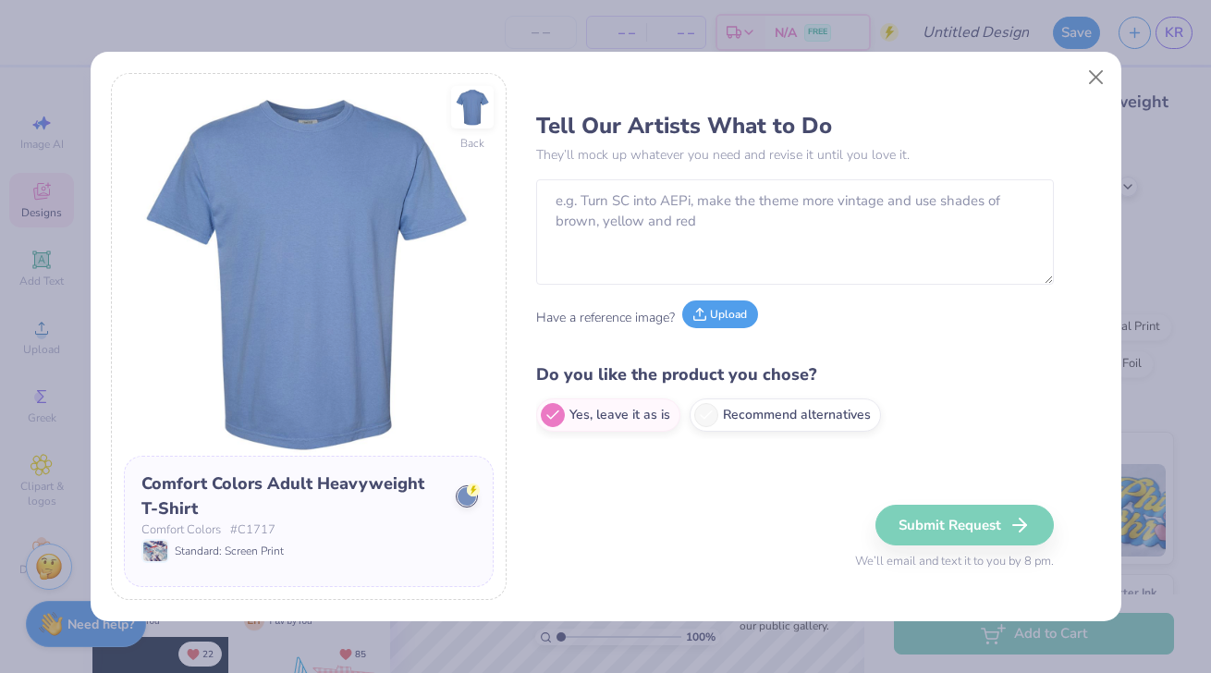
click at [725, 311] on button "Upload" at bounding box center [720, 315] width 76 height 28
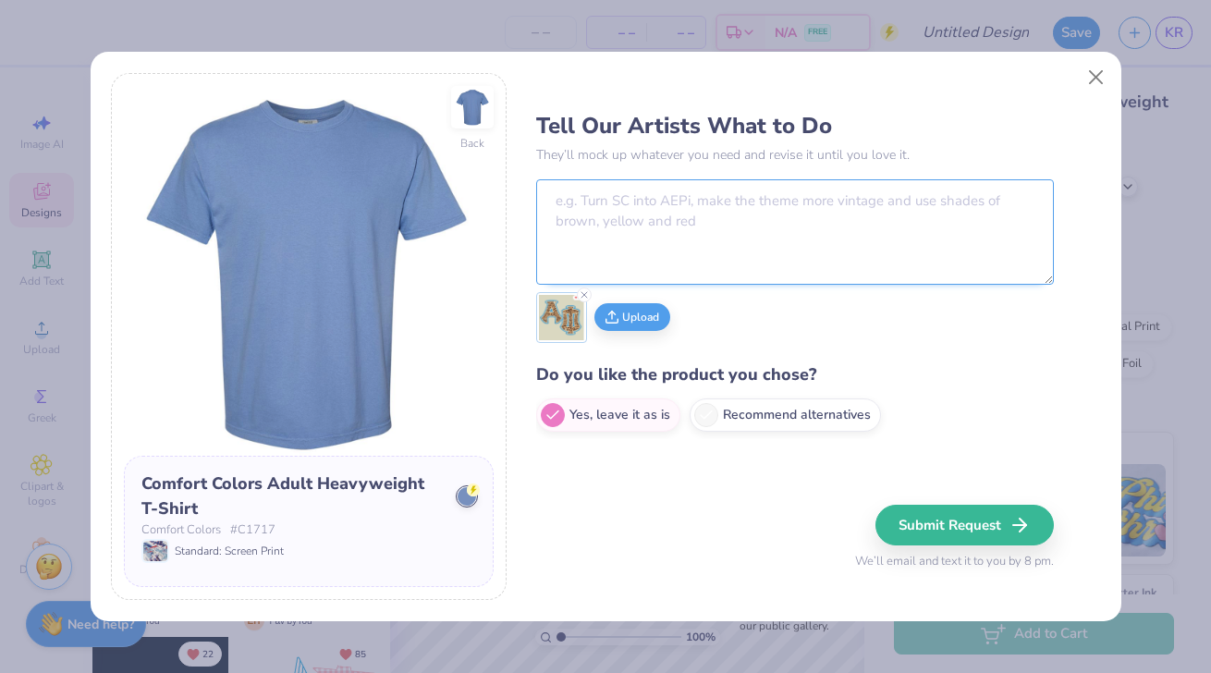
click at [765, 233] on textarea at bounding box center [795, 231] width 518 height 105
click at [567, 195] on textarea "thsi design as a t shirt with matching shorts for " alpha epsilon Phi"" at bounding box center [795, 231] width 518 height 105
click at [1011, 194] on textarea "this design as a t shirt with matching shorts for " alpha epsilon Phi"" at bounding box center [795, 231] width 518 height 105
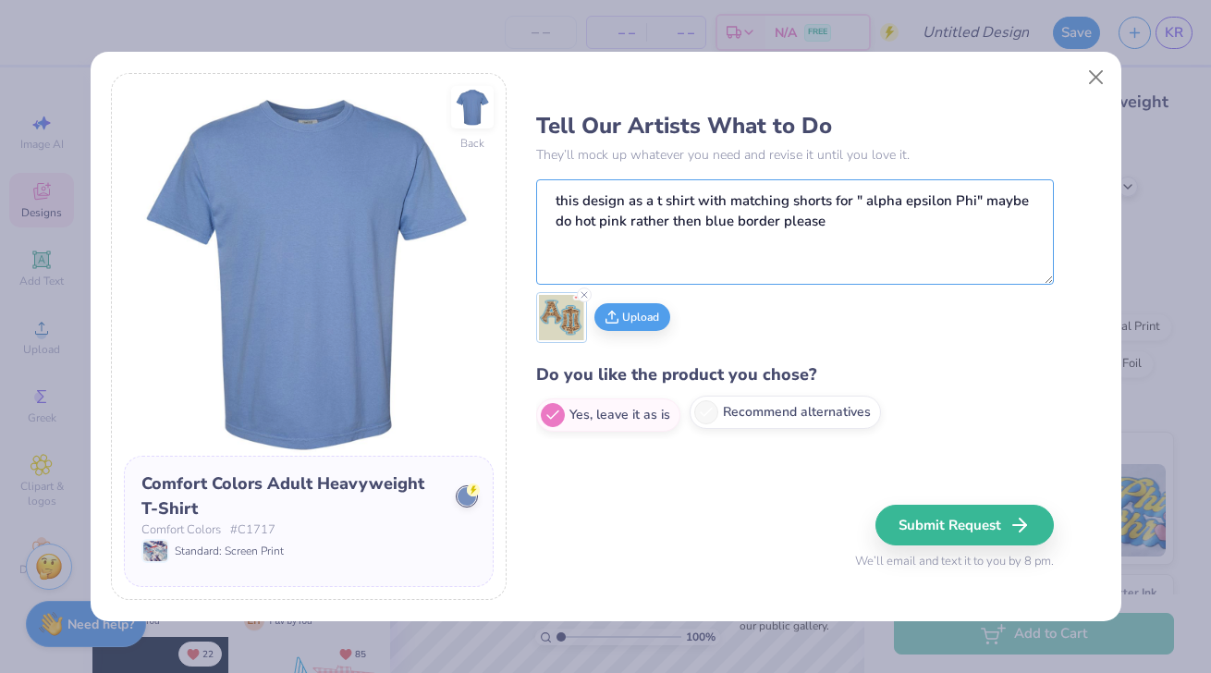
type textarea "this design as a t shirt with matching shorts for " alpha epsilon Phi" maybe do…"
click at [821, 400] on label "Recommend alternatives" at bounding box center [785, 412] width 191 height 33
click at [548, 410] on input "Recommend alternatives" at bounding box center [542, 416] width 12 height 12
radio input "true"
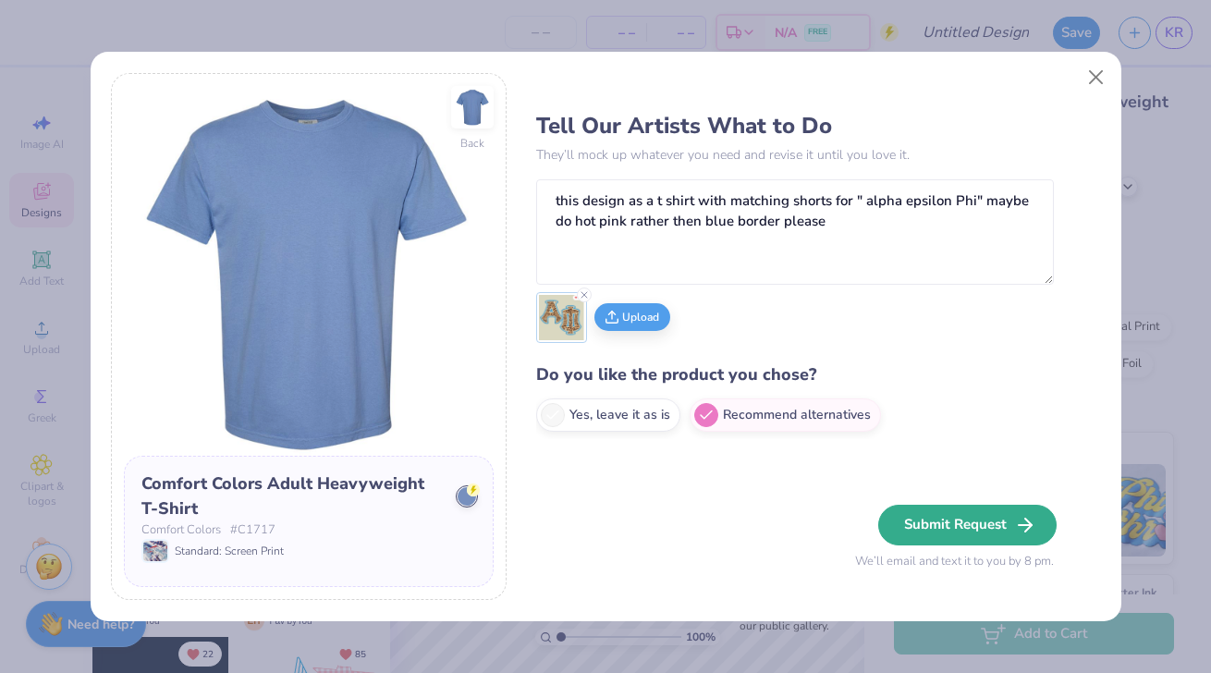
click at [989, 534] on button "Submit Request" at bounding box center [967, 525] width 178 height 41
radio input "true"
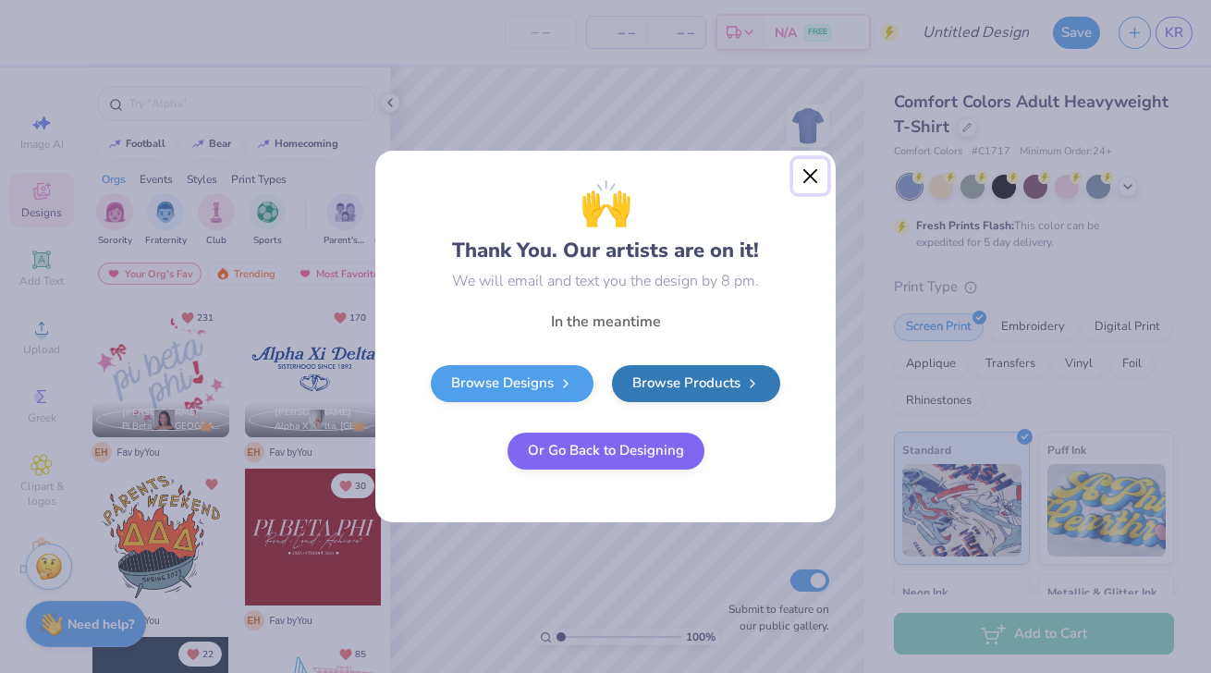
click at [816, 170] on button "Close" at bounding box center [810, 176] width 35 height 35
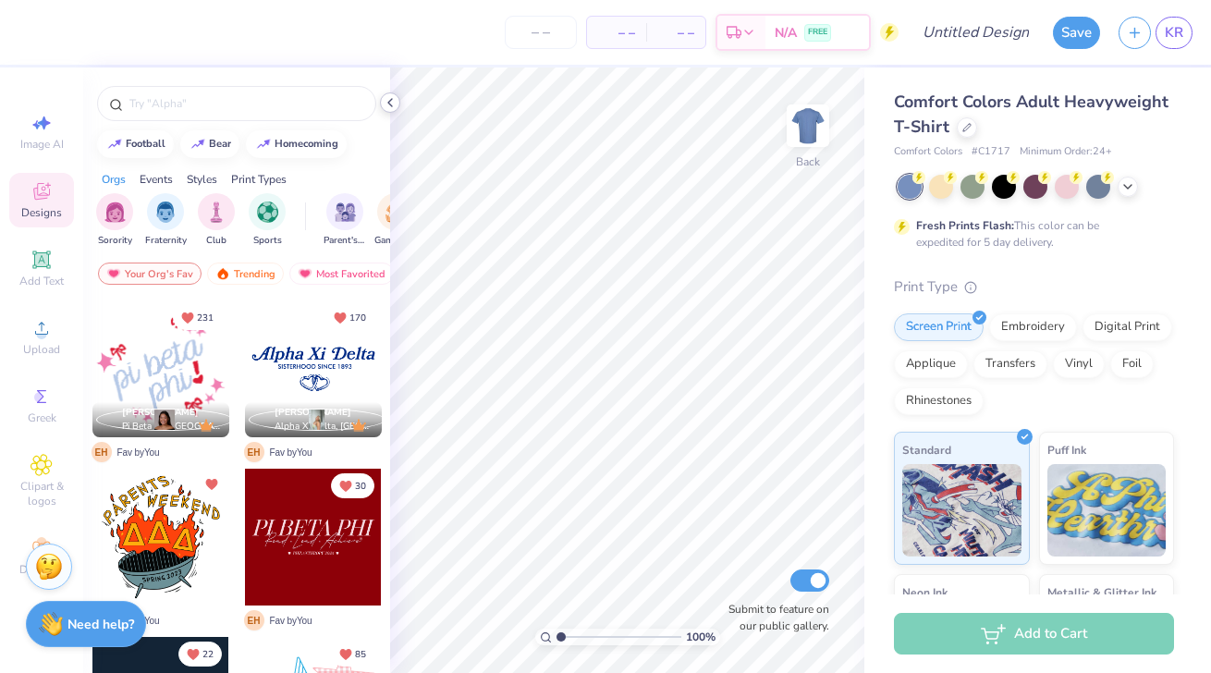
click at [391, 107] on icon at bounding box center [390, 102] width 15 height 15
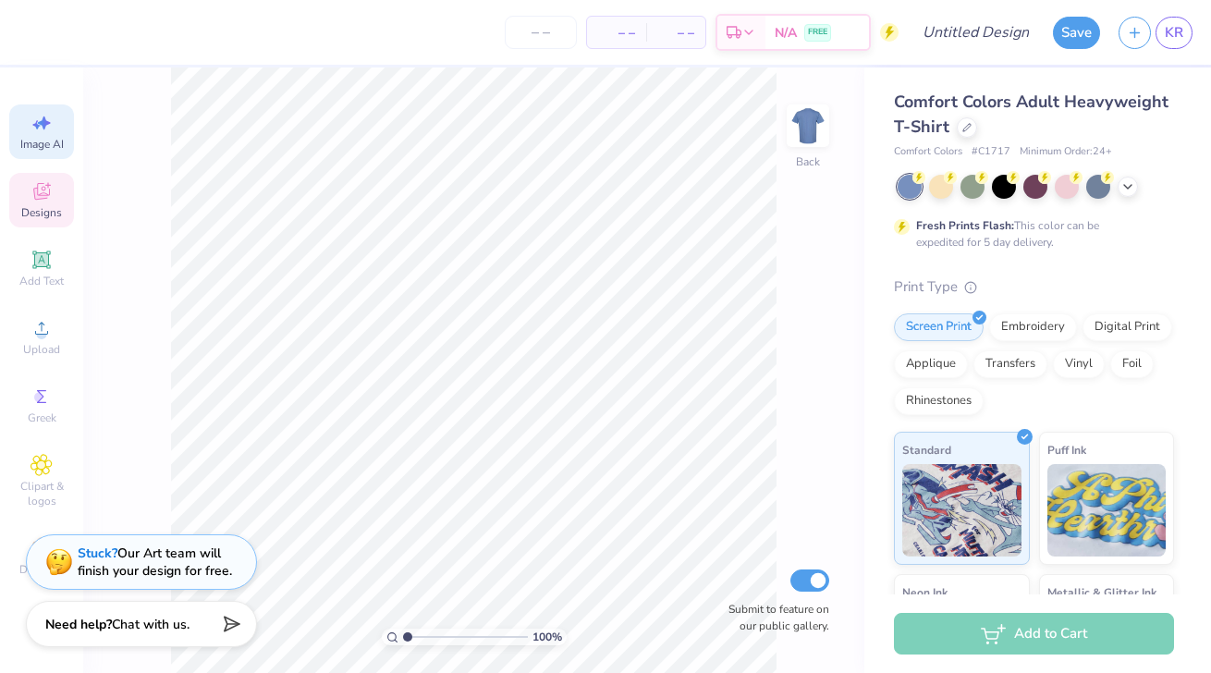
click at [56, 138] on span "Image AI" at bounding box center [41, 144] width 43 height 15
select select "4"
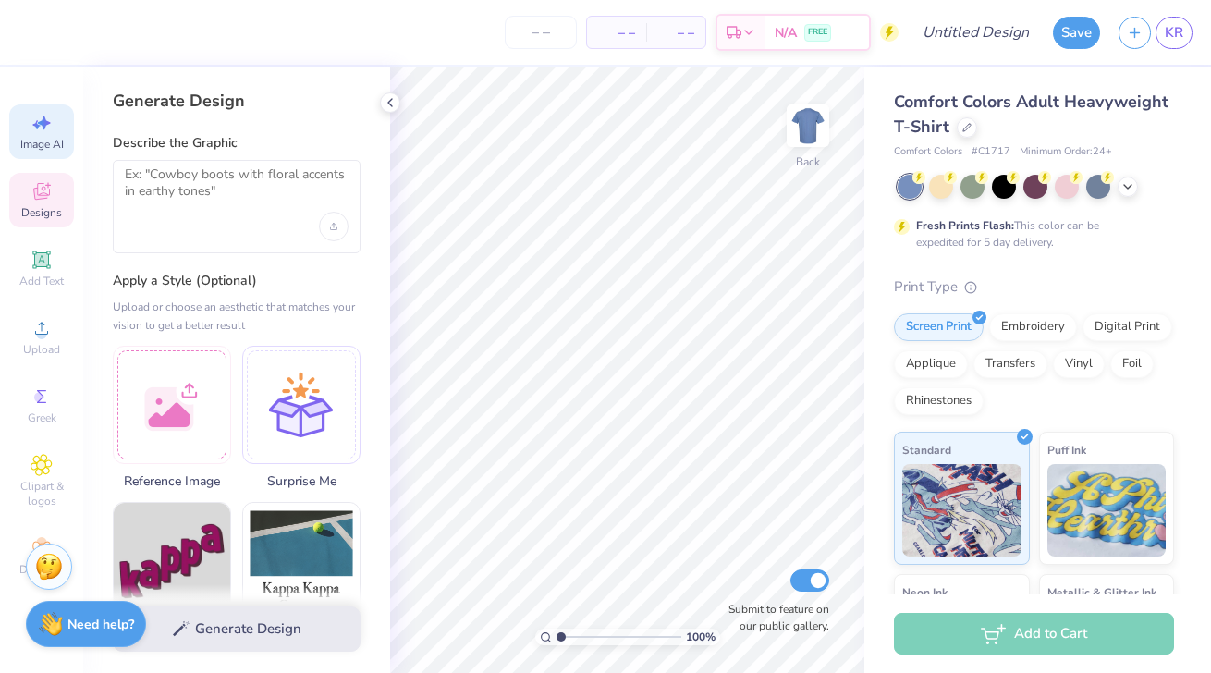
click at [67, 210] on div "Designs" at bounding box center [41, 200] width 65 height 55
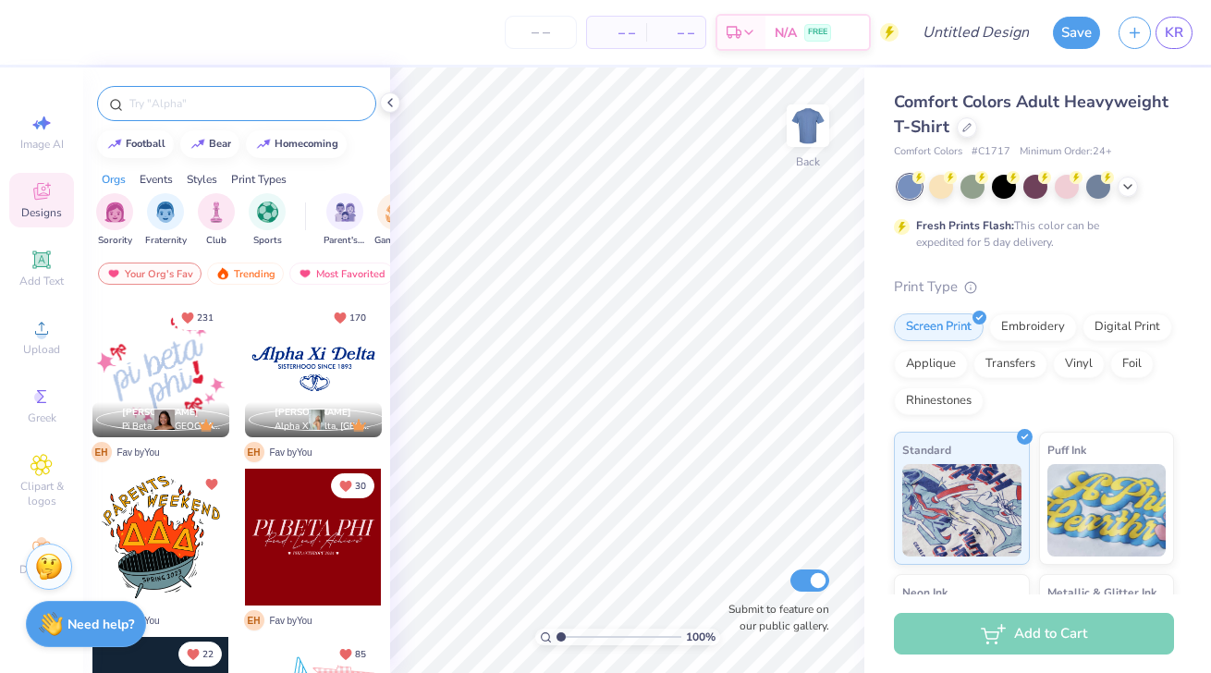
click at [188, 99] on input "text" at bounding box center [246, 103] width 237 height 18
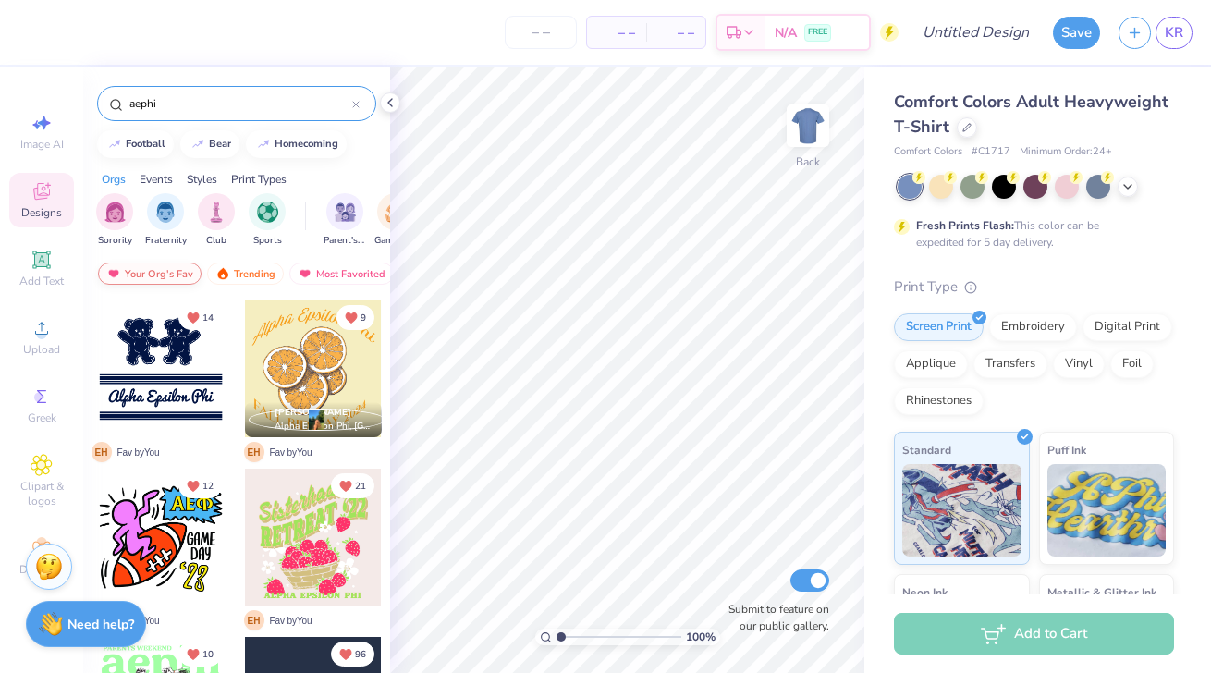
type input "aephi"
click at [165, 274] on div "Your Org's Fav" at bounding box center [150, 274] width 104 height 22
click at [239, 274] on div "Trending" at bounding box center [245, 274] width 77 height 22
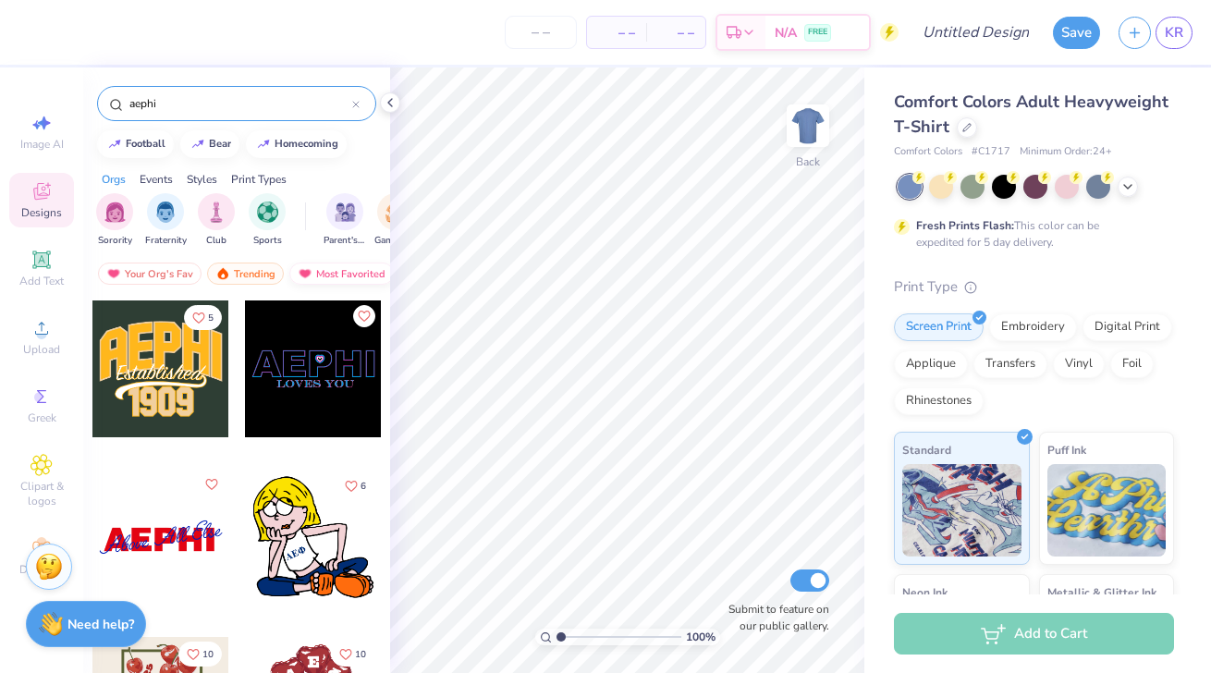
click at [340, 275] on div "Most Favorited" at bounding box center [341, 274] width 104 height 22
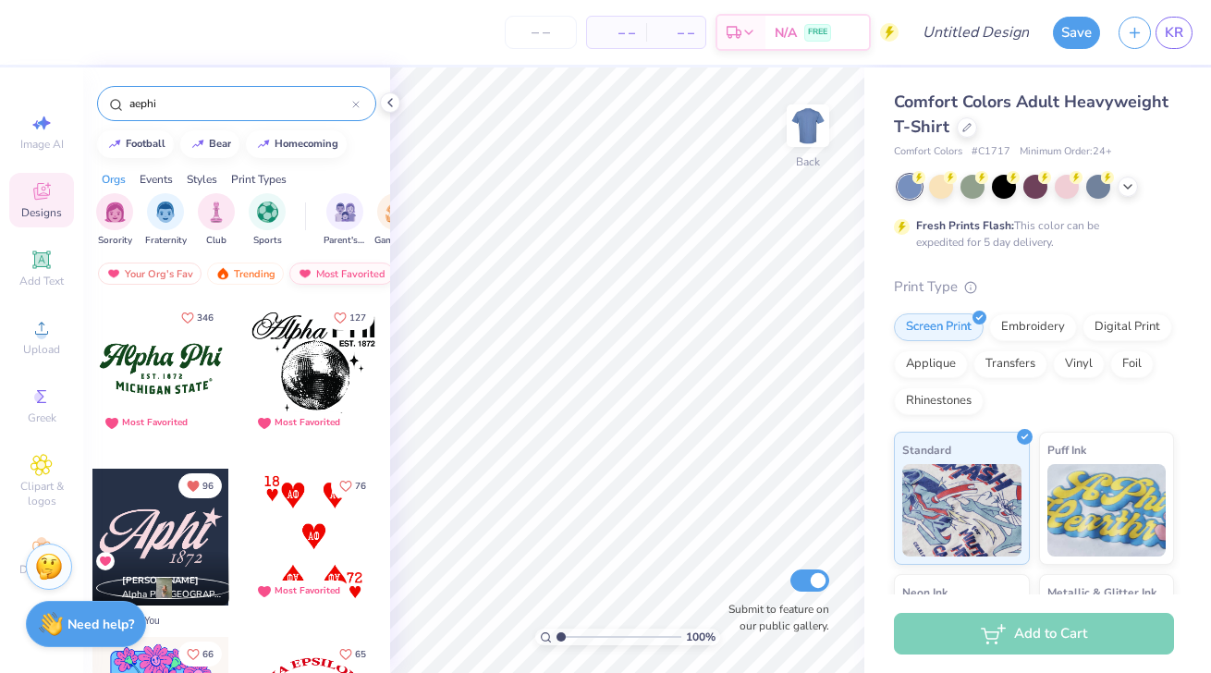
scroll to position [0, 107]
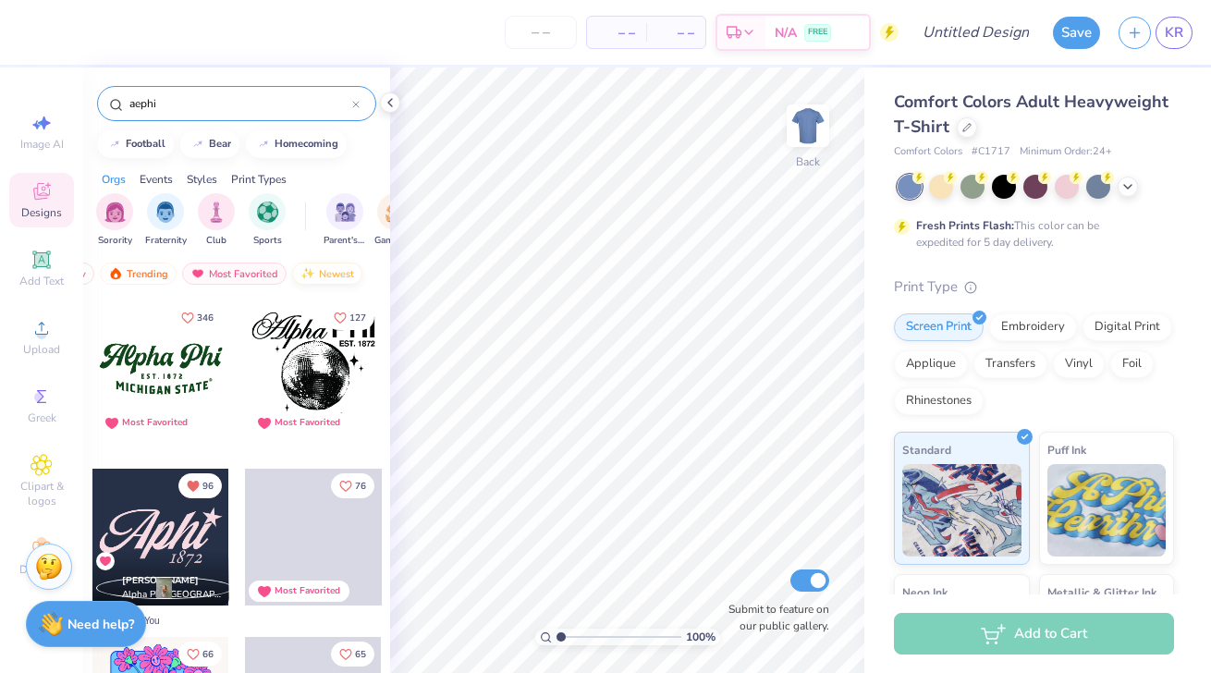
click at [338, 277] on div "Newest" at bounding box center [327, 274] width 70 height 22
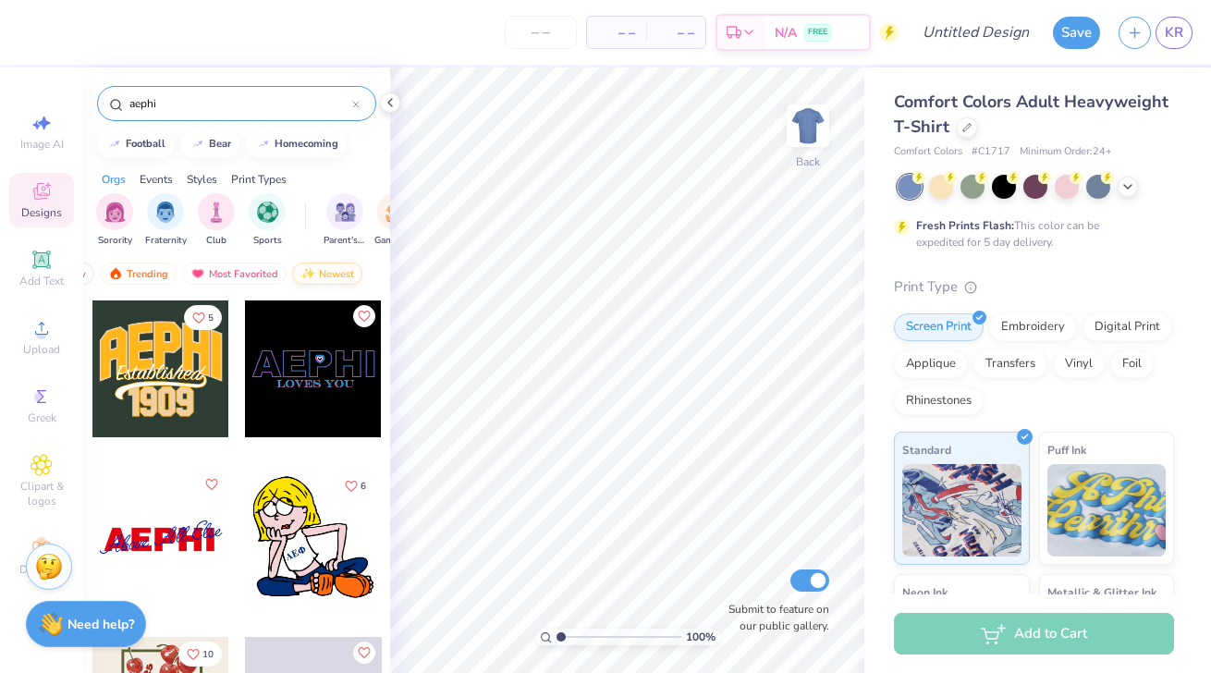
click at [338, 277] on div "Newest" at bounding box center [327, 274] width 70 height 22
click at [256, 277] on div "Most Favorited" at bounding box center [234, 274] width 104 height 22
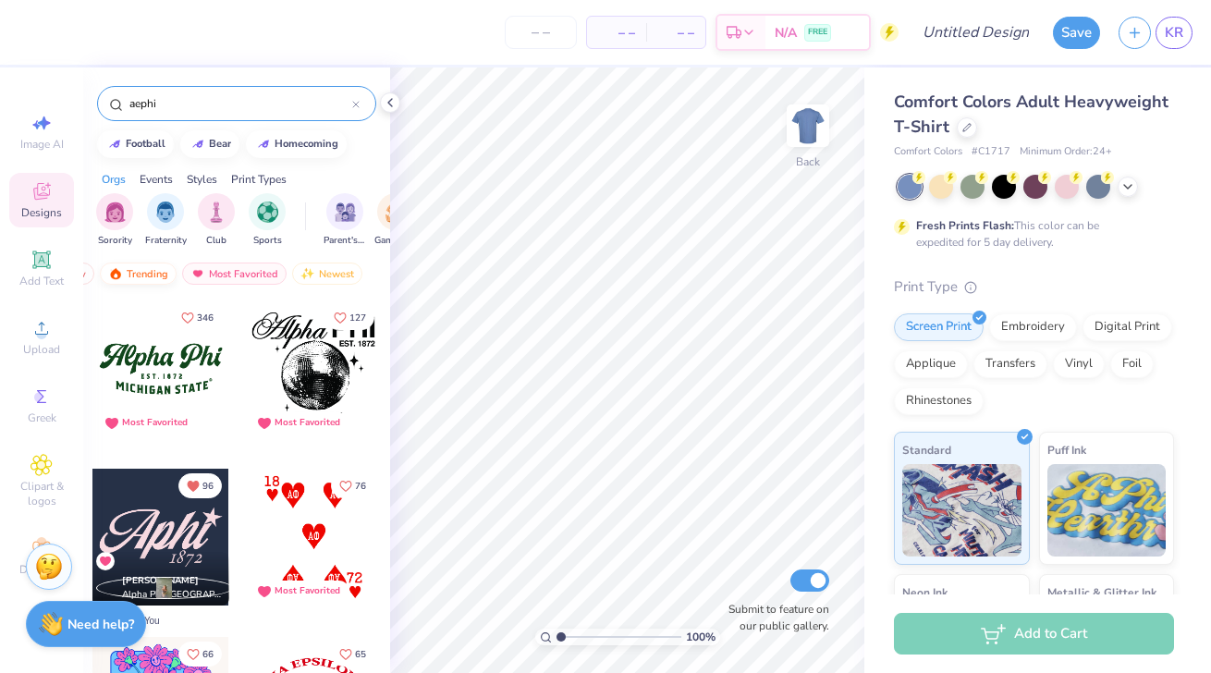
click at [141, 276] on div "Trending" at bounding box center [138, 274] width 77 height 22
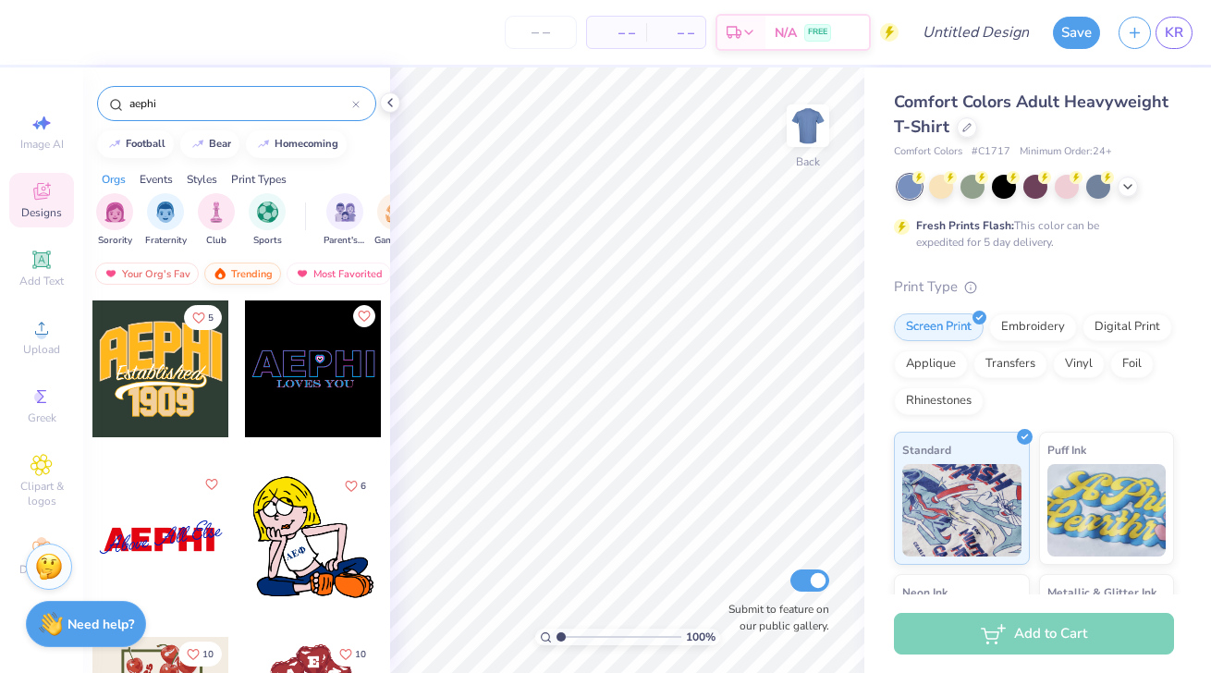
scroll to position [0, 0]
click at [141, 276] on div "Your Org's Fav" at bounding box center [150, 274] width 104 height 22
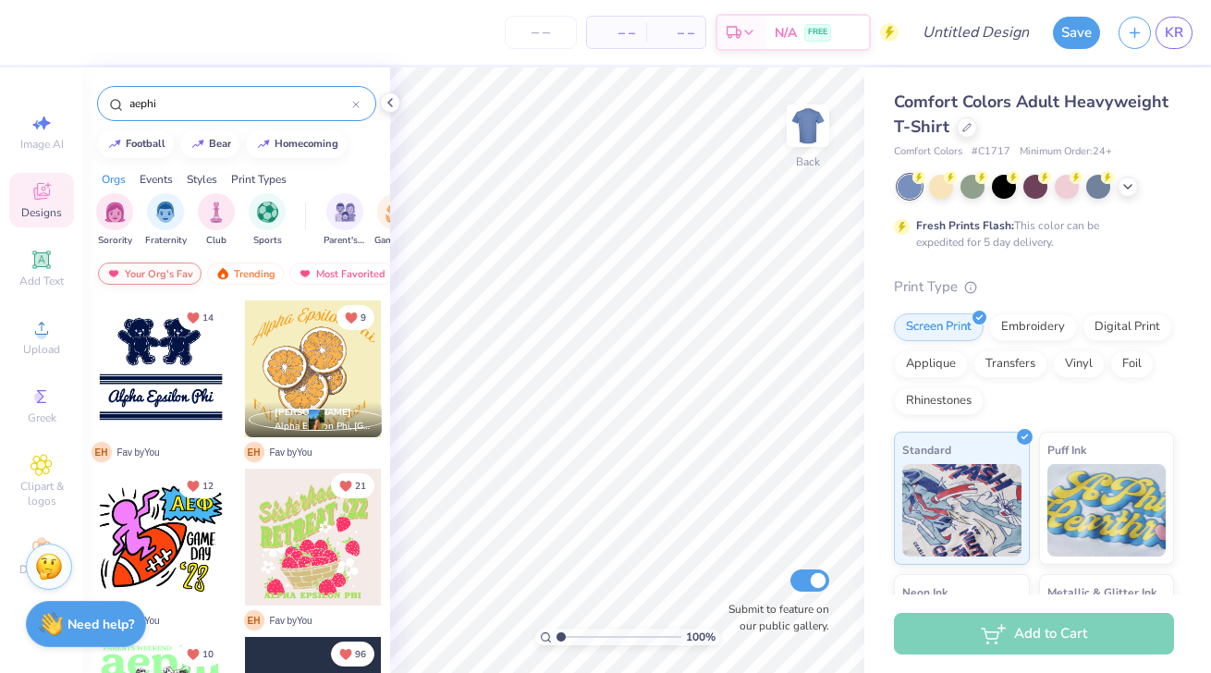
scroll to position [0, 107]
click at [311, 273] on img at bounding box center [308, 273] width 15 height 13
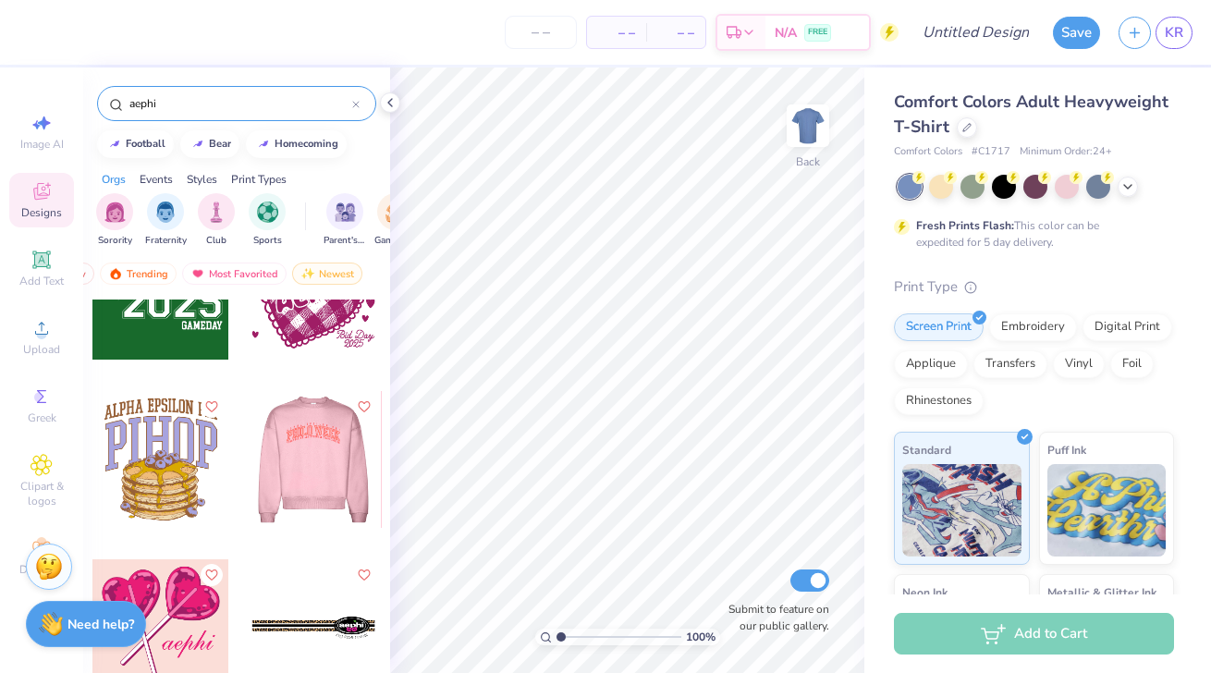
scroll to position [3154, 0]
